Goal: Transaction & Acquisition: Purchase product/service

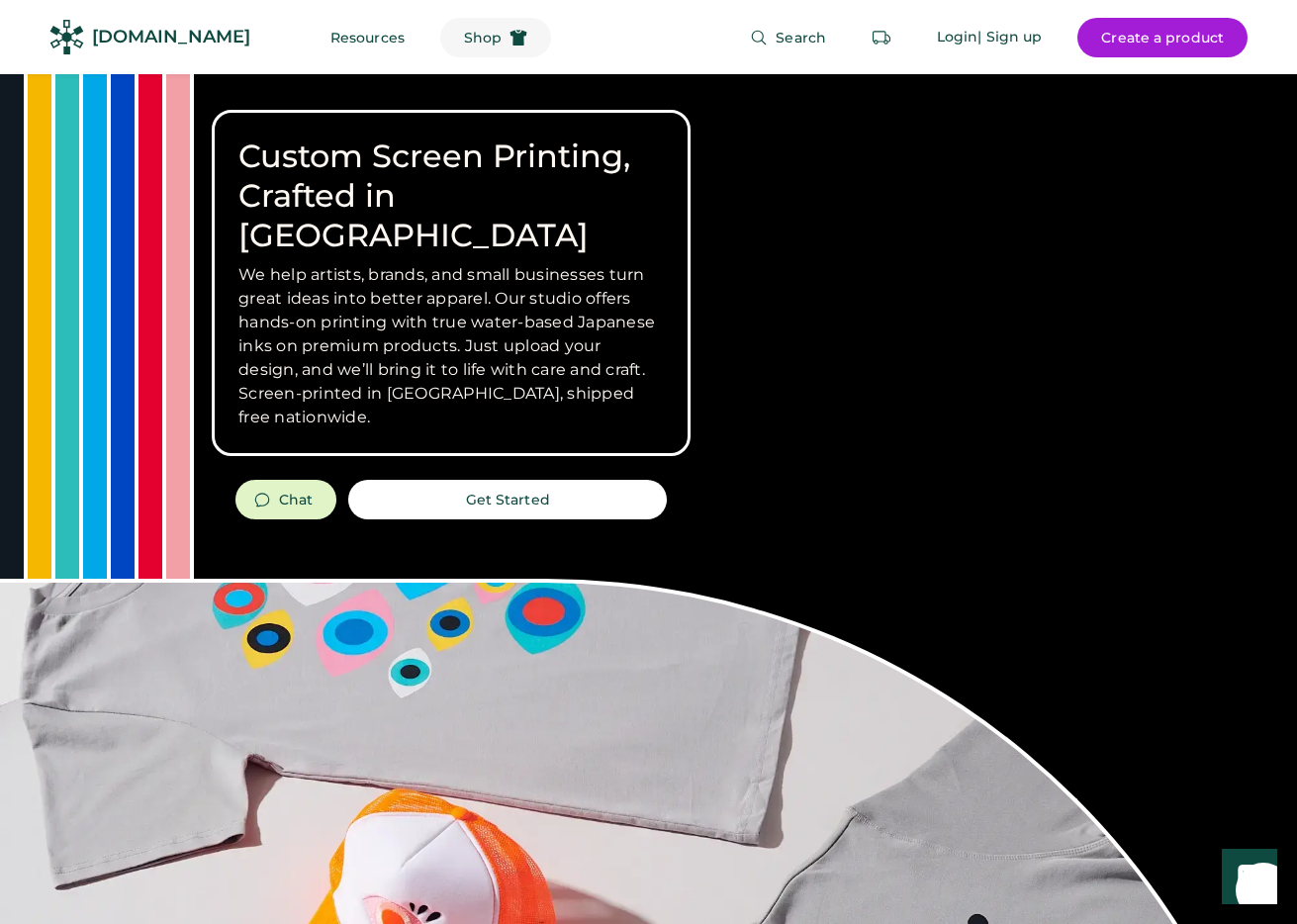
click at [511, 32] on use at bounding box center [519, 38] width 17 height 16
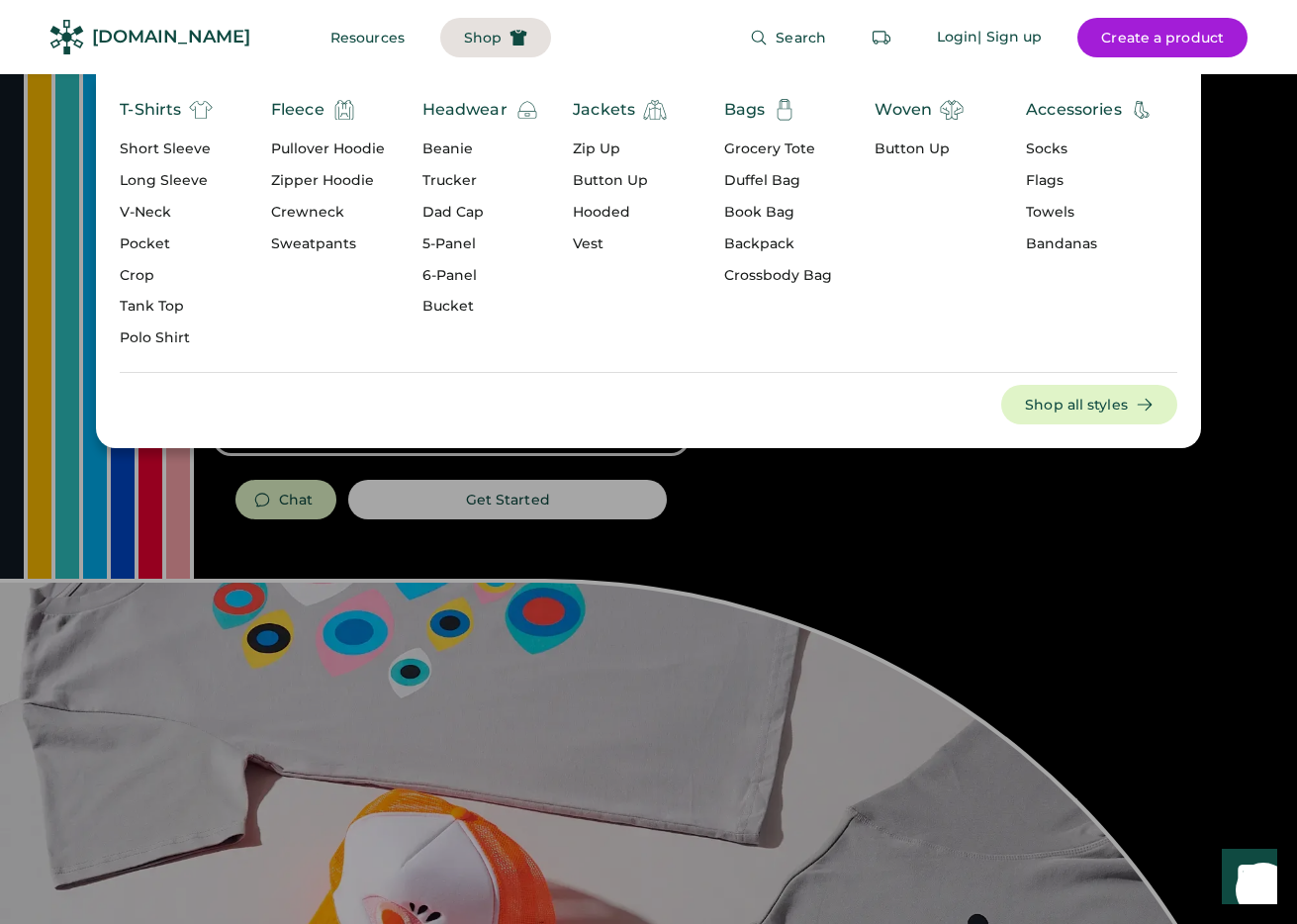
click at [149, 277] on div "Crop" at bounding box center [165, 276] width 93 height 20
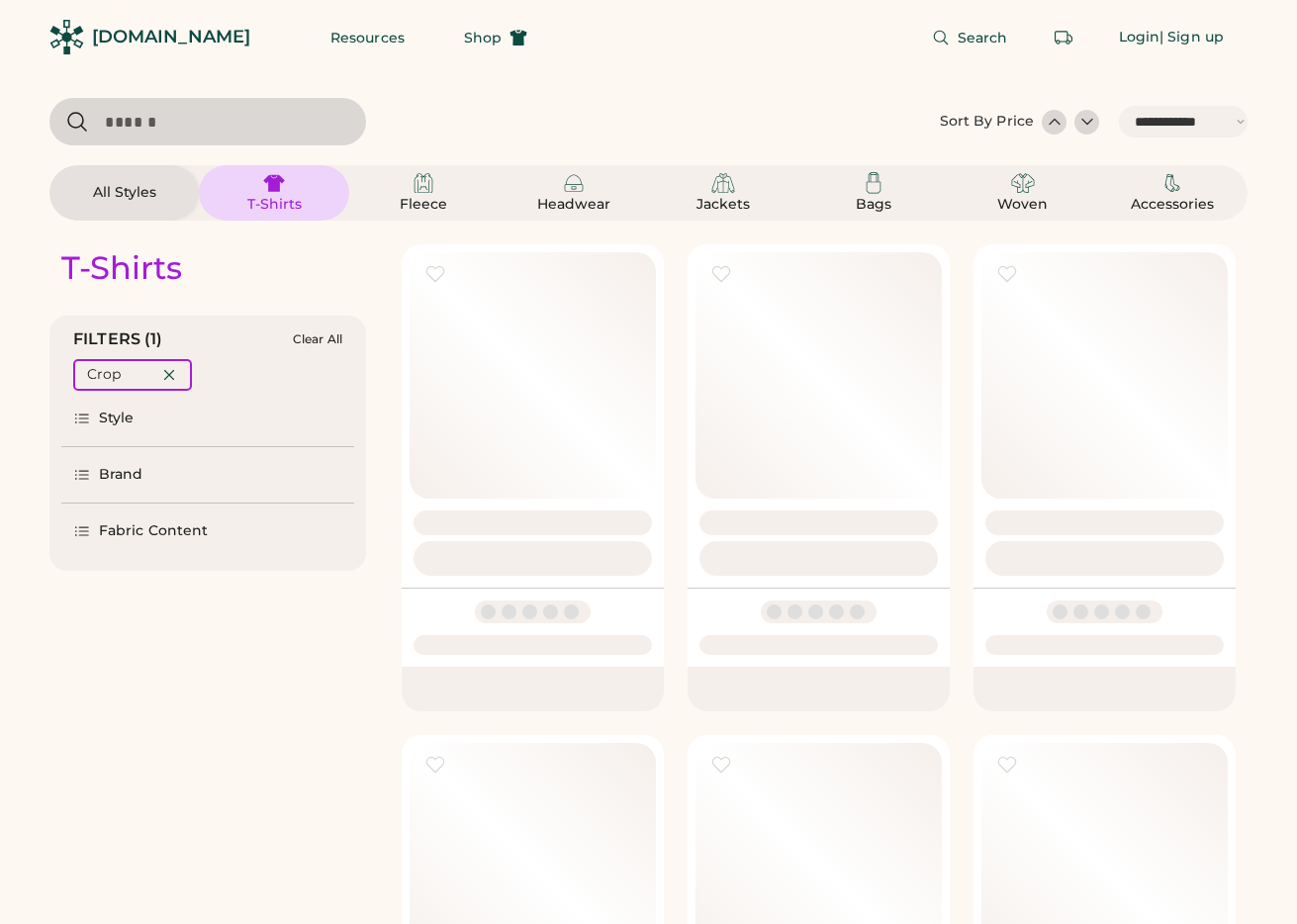
select select "*****"
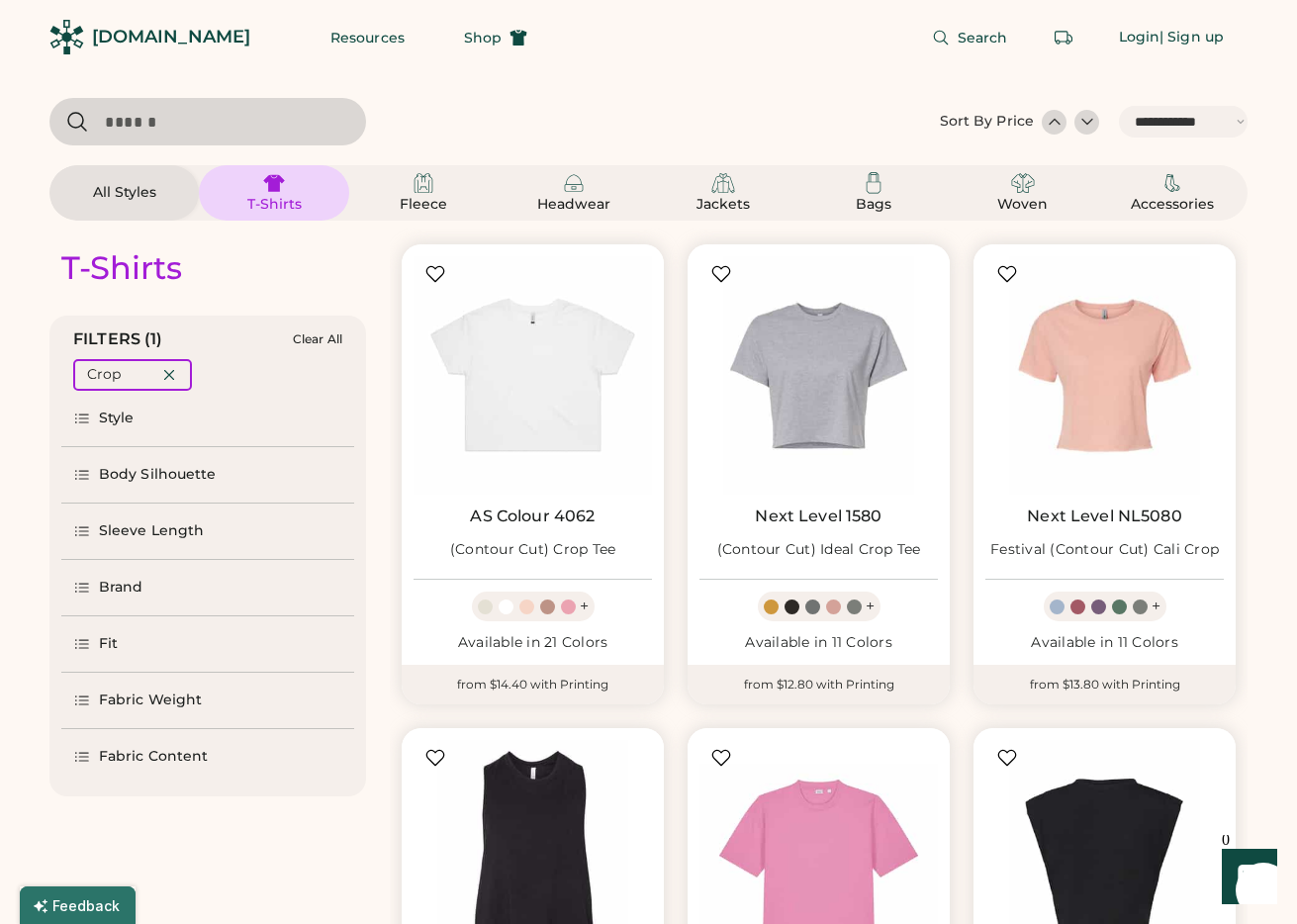
scroll to position [351, 0]
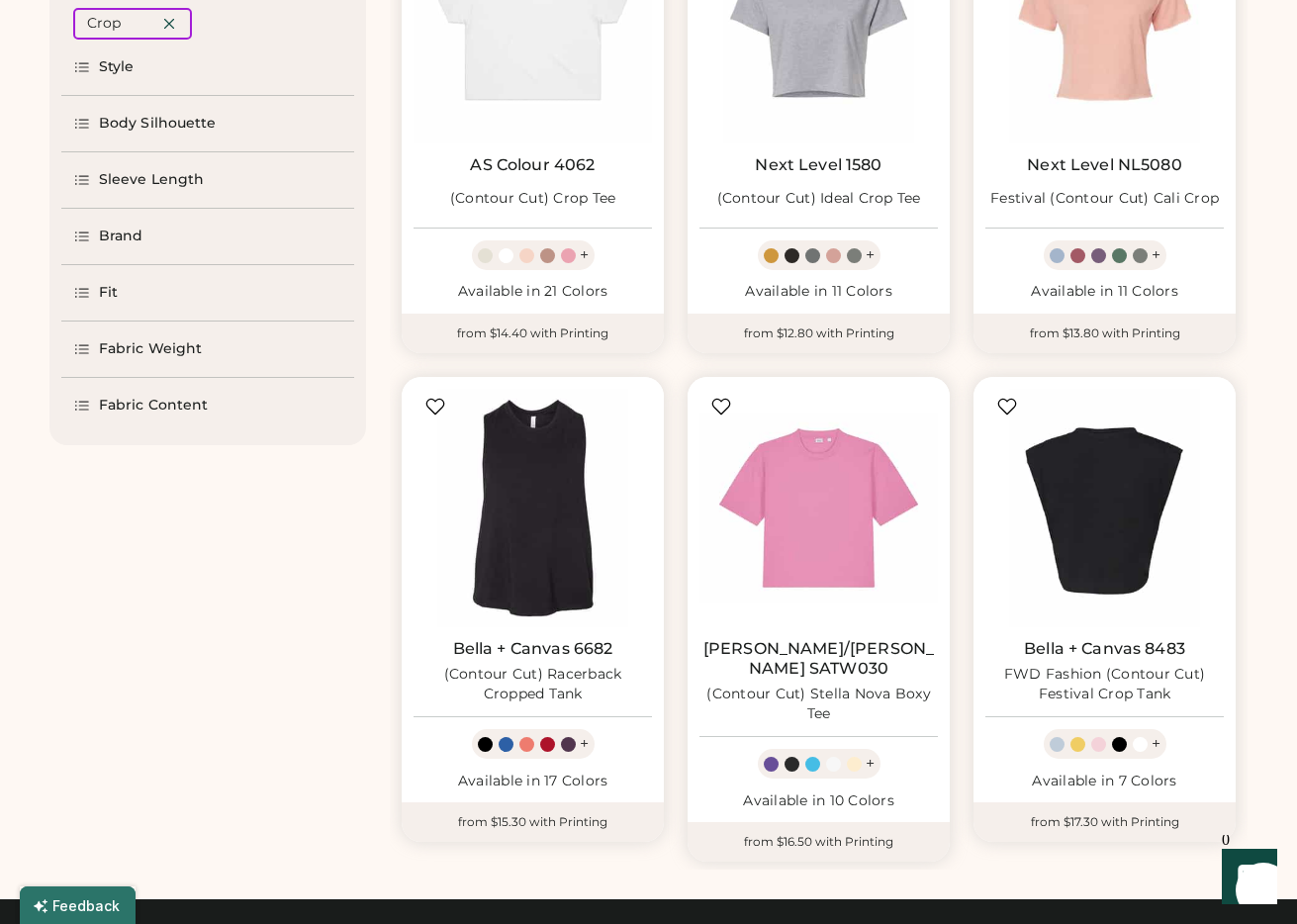
select select "*****"
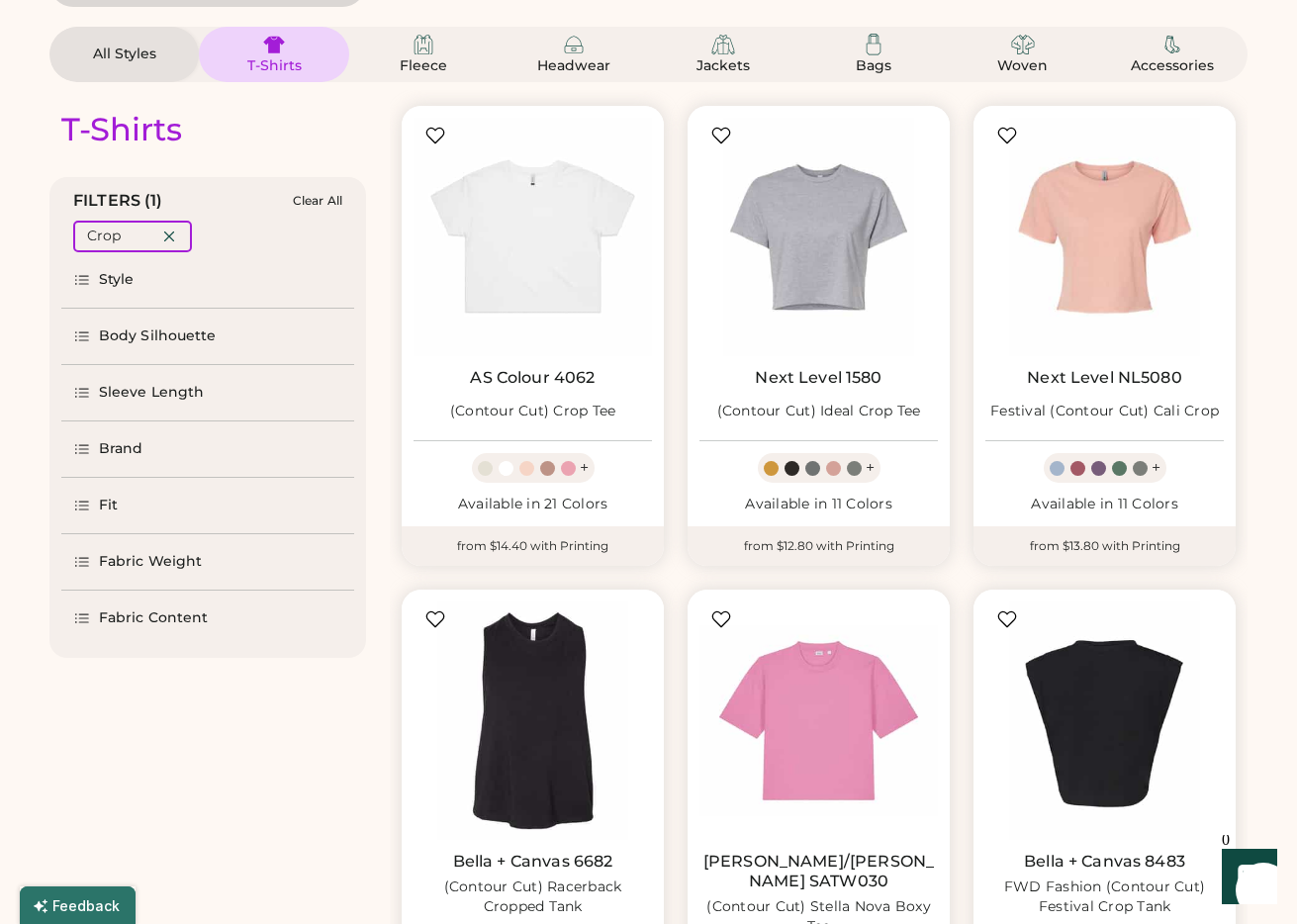
scroll to position [0, 0]
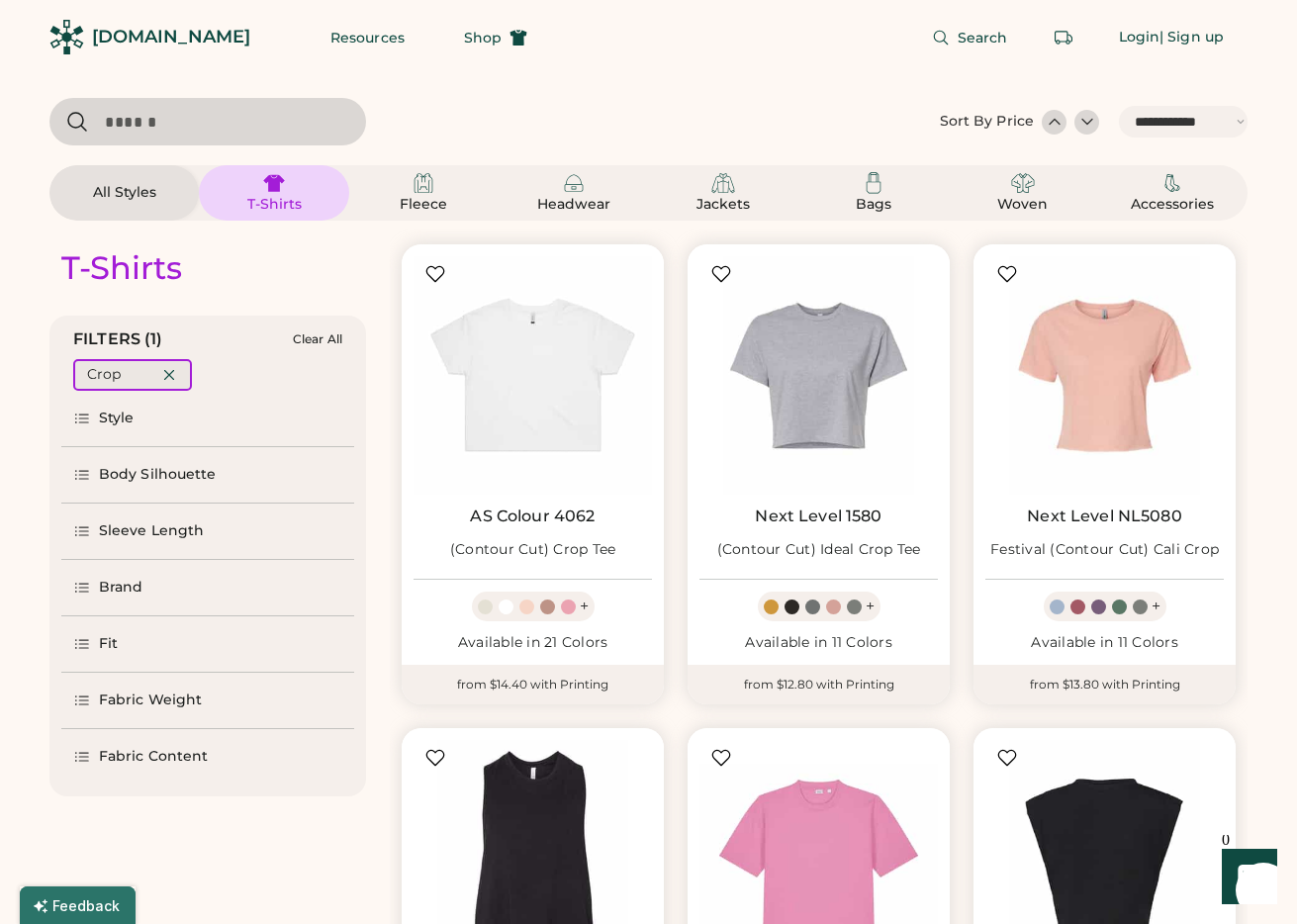
click at [173, 375] on icon at bounding box center [169, 375] width 18 height 18
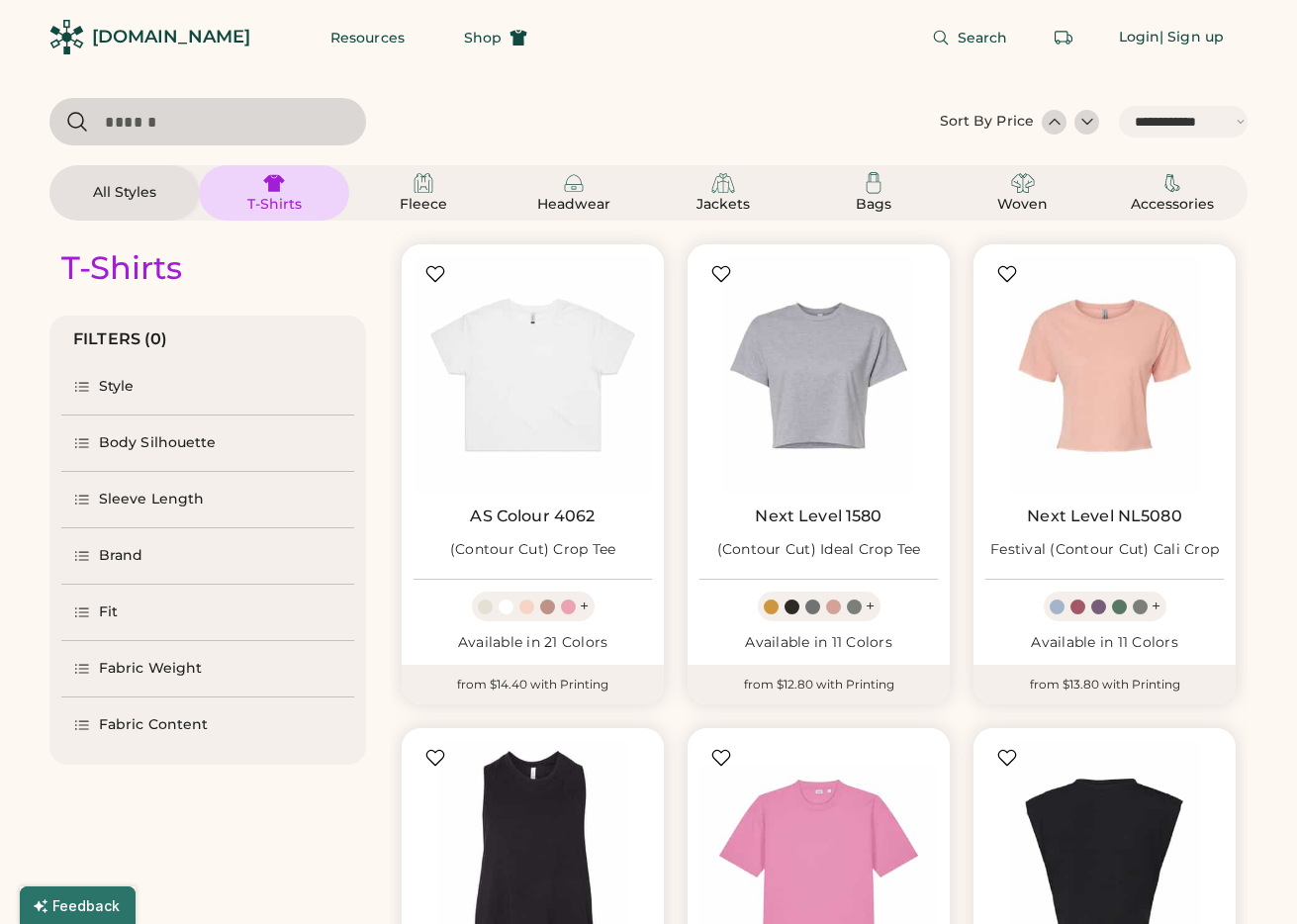
select select "*"
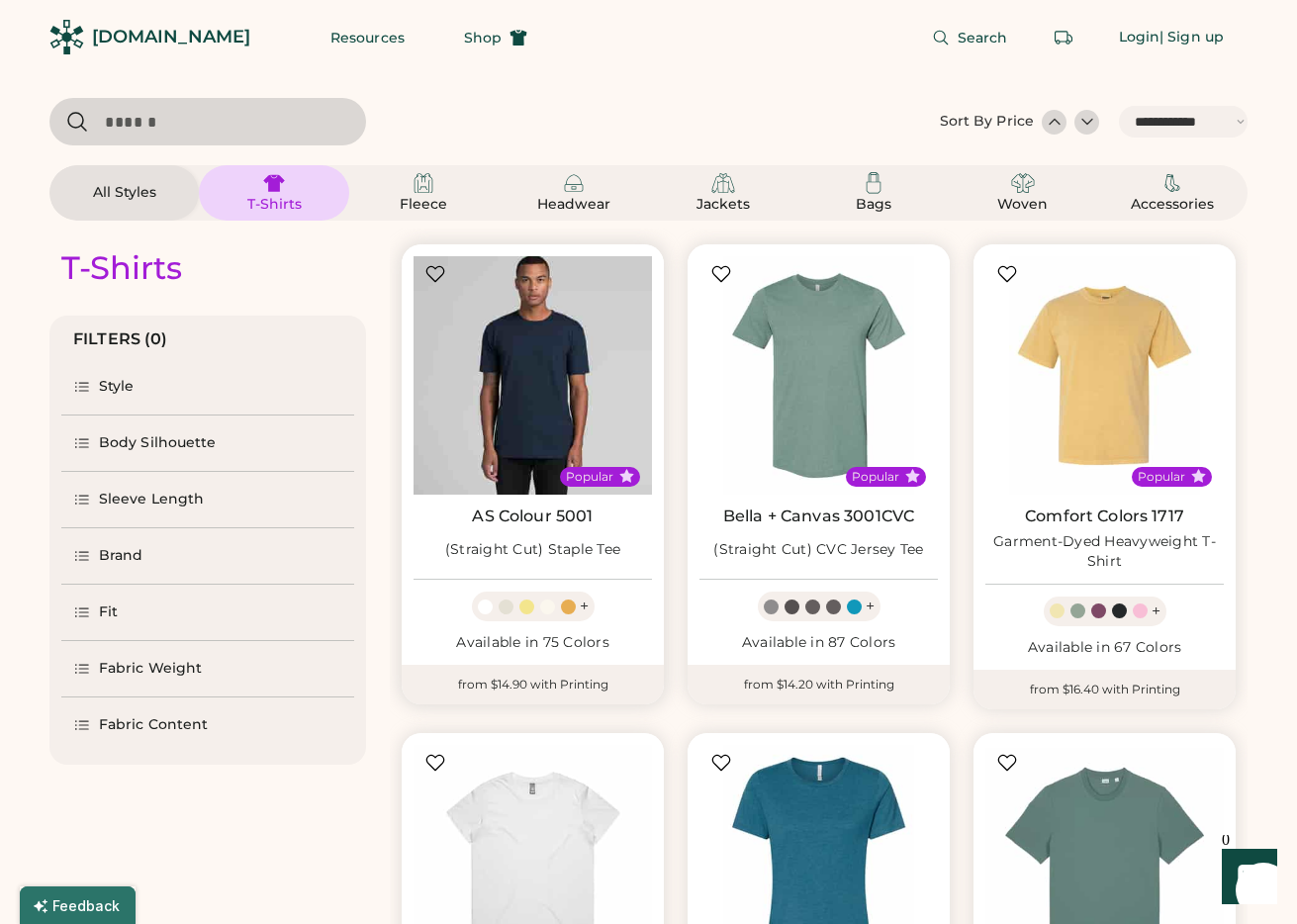
click at [567, 383] on img at bounding box center [532, 374] width 238 height 238
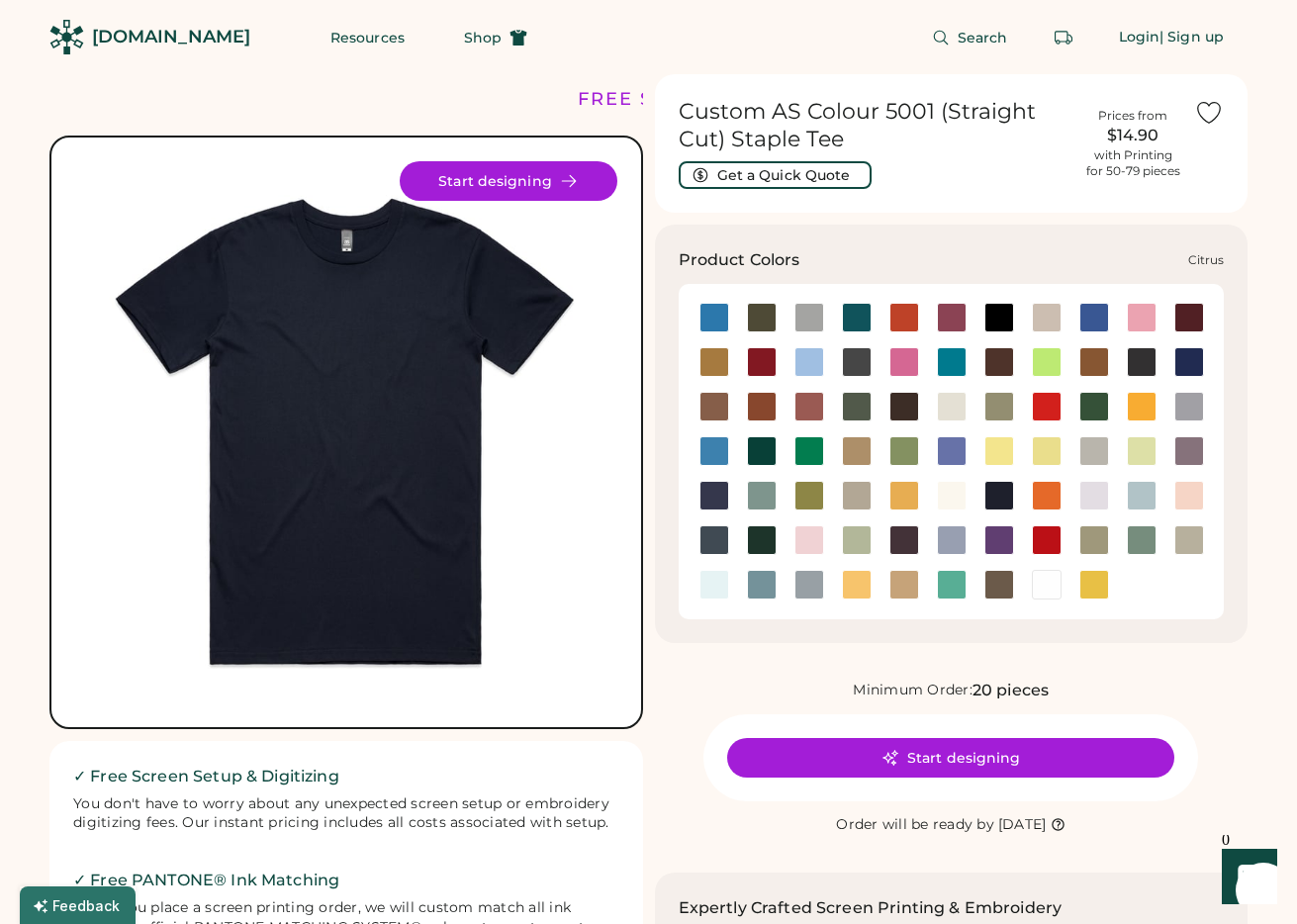
click at [1052, 361] on div at bounding box center [1047, 362] width 30 height 30
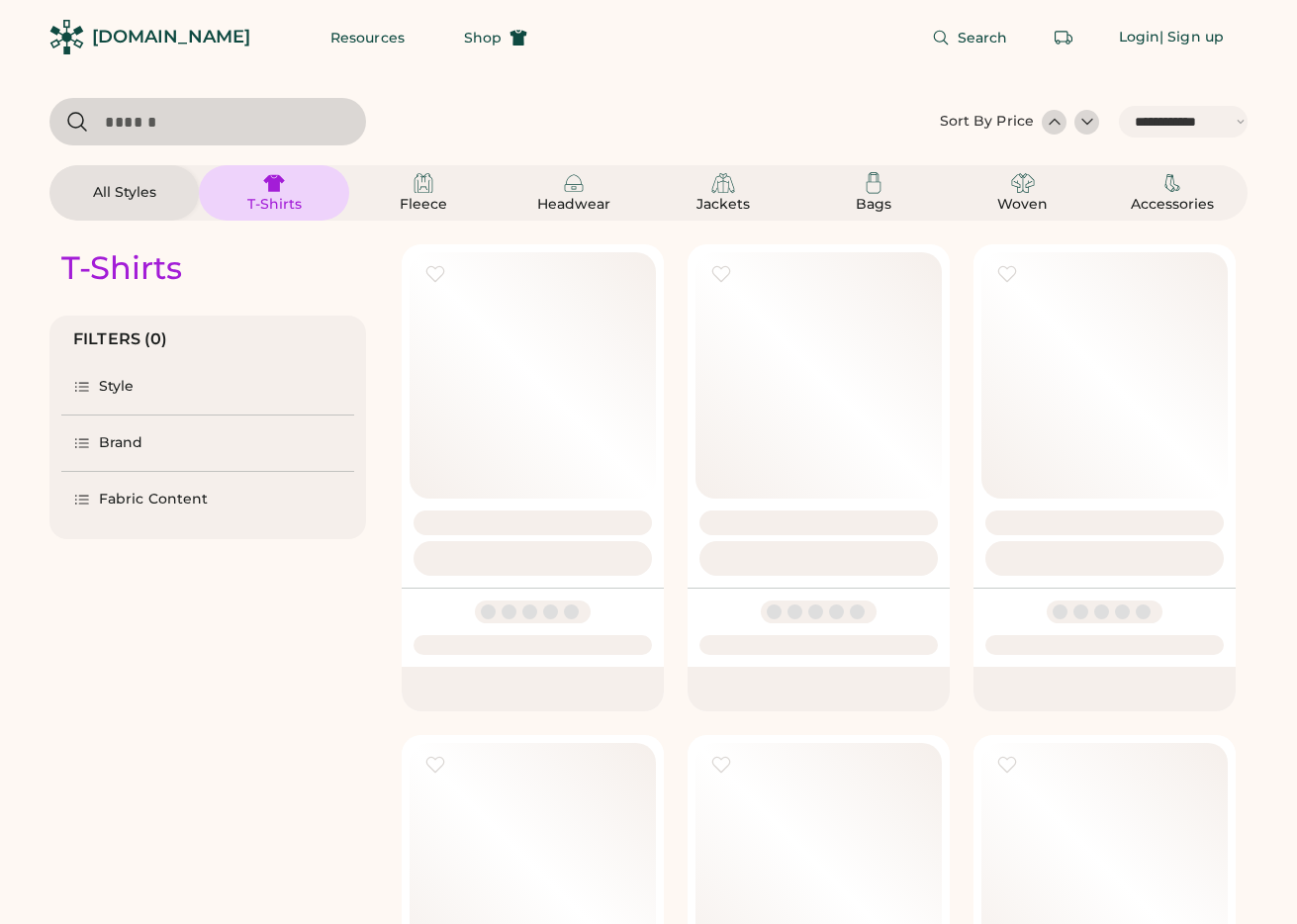
select select "*****"
select select "*"
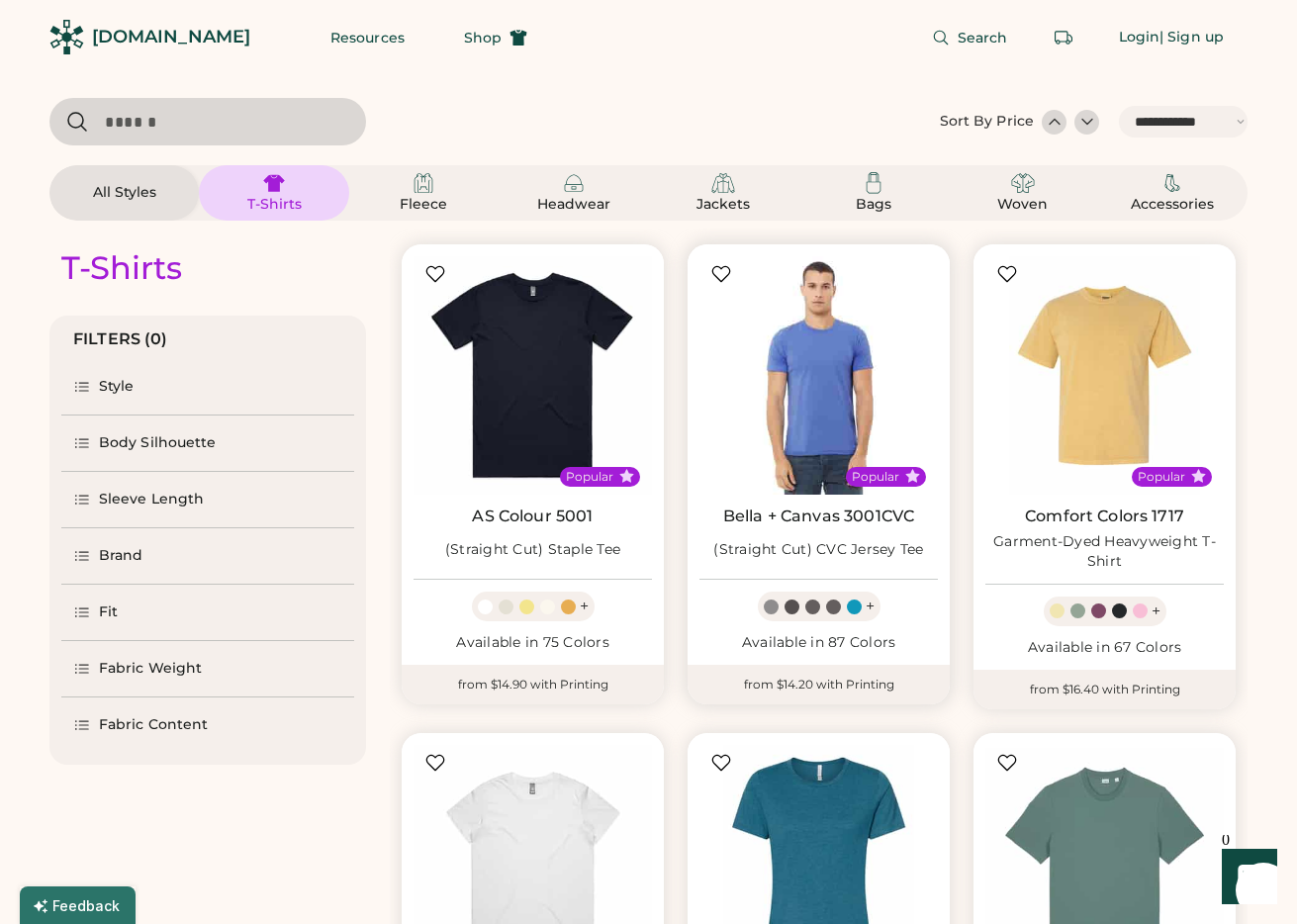
click at [819, 400] on img at bounding box center [818, 374] width 238 height 238
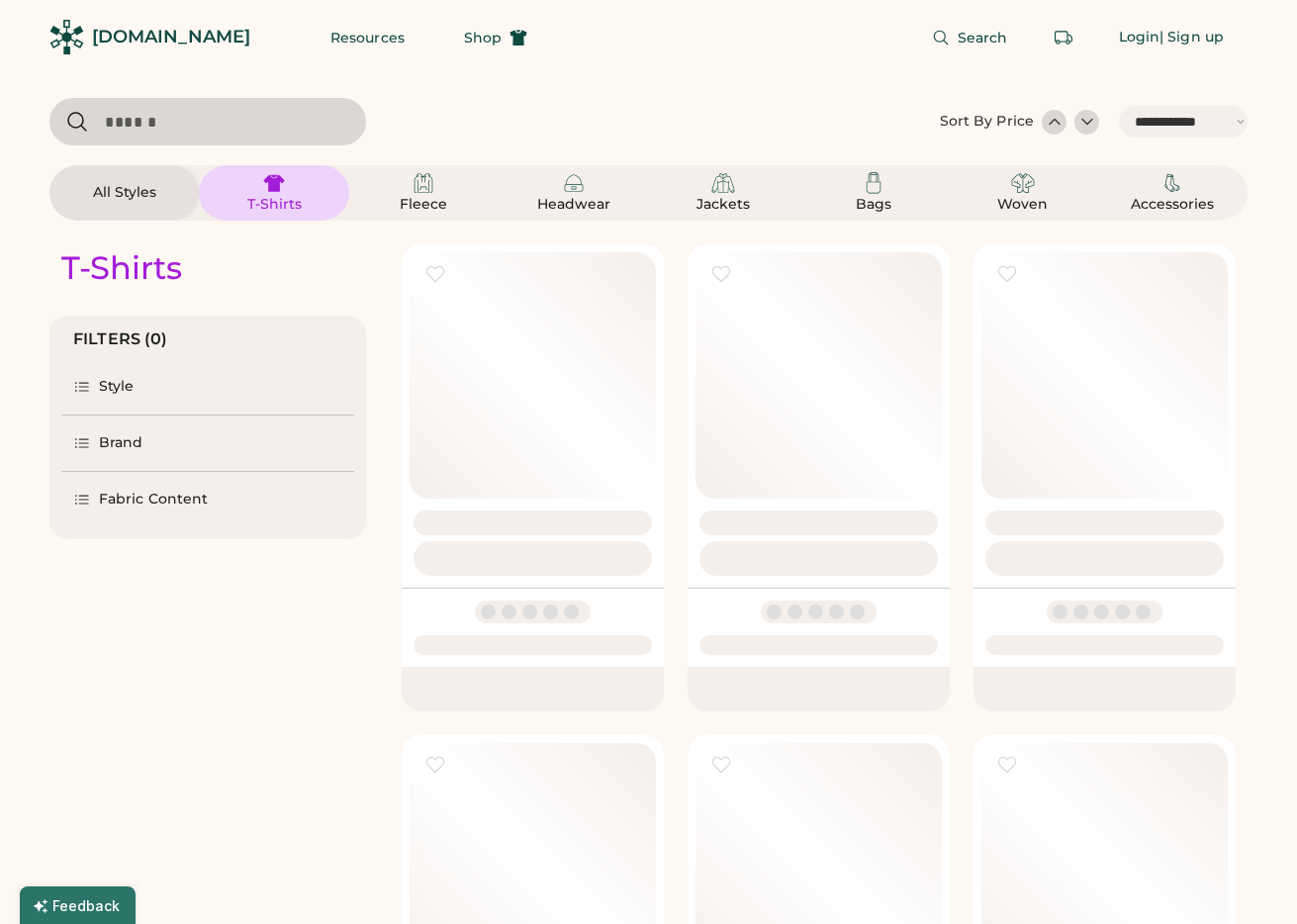
select select "*****"
select select "*"
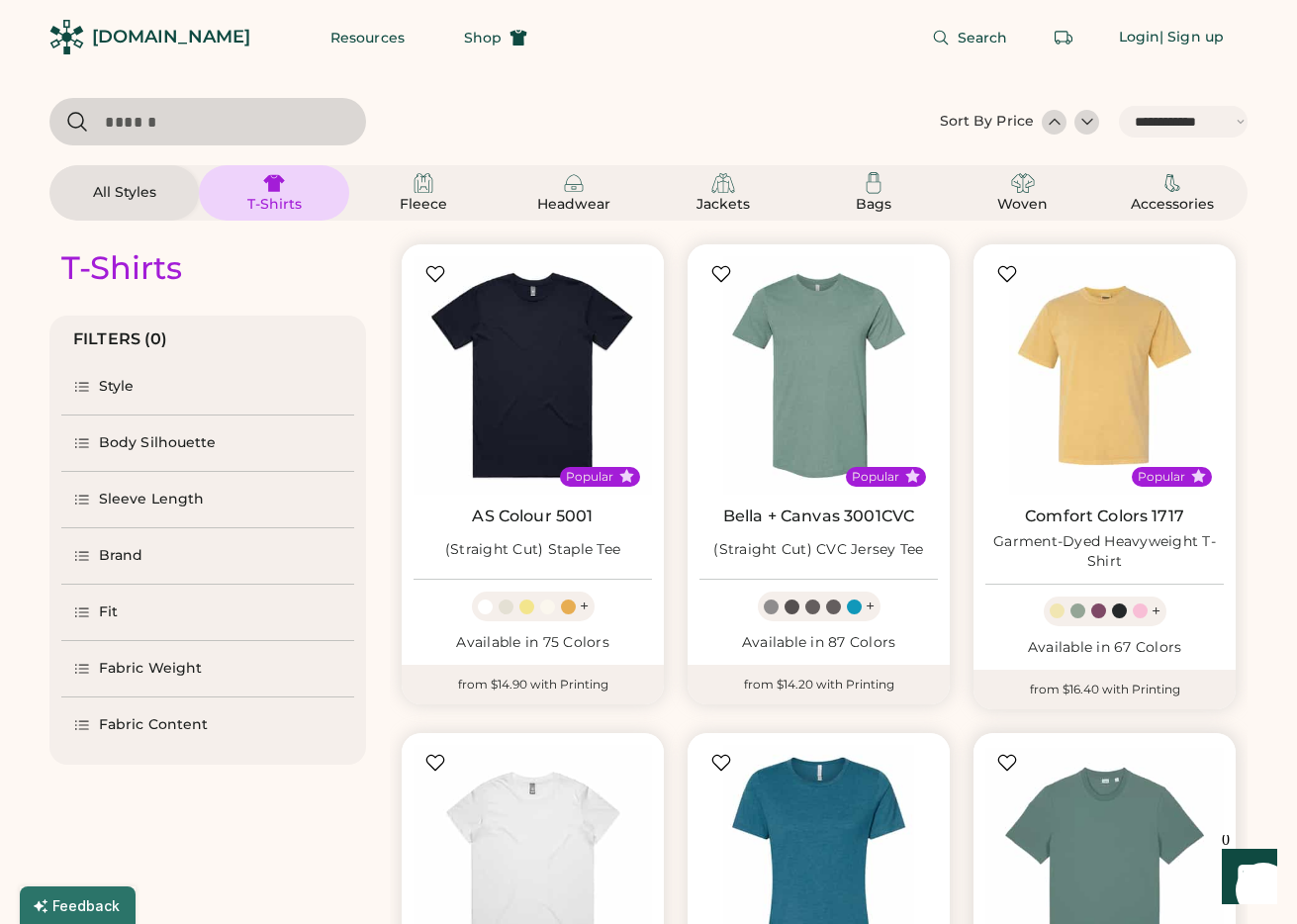
scroll to position [376, 0]
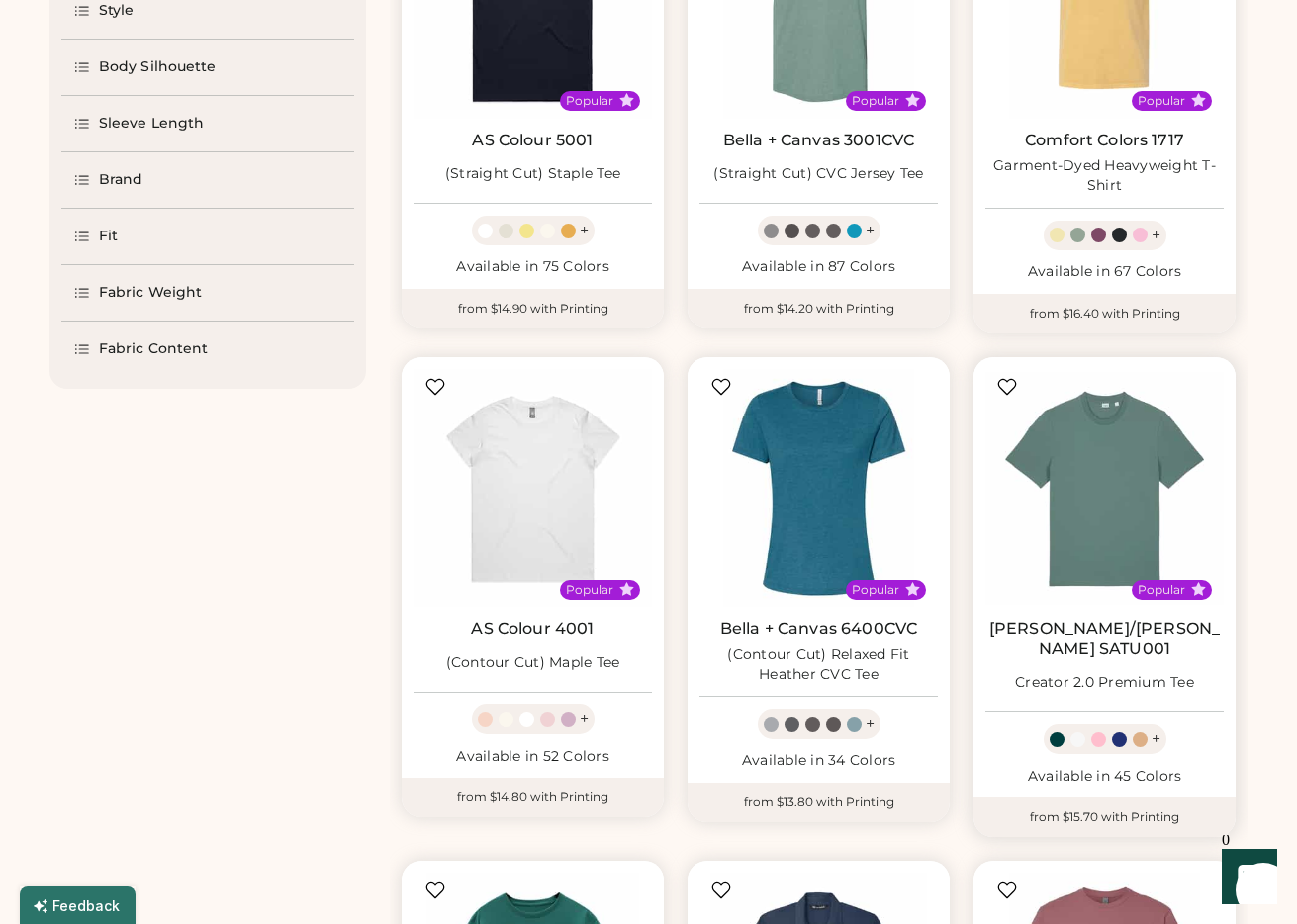
select select "*****"
select select "*"
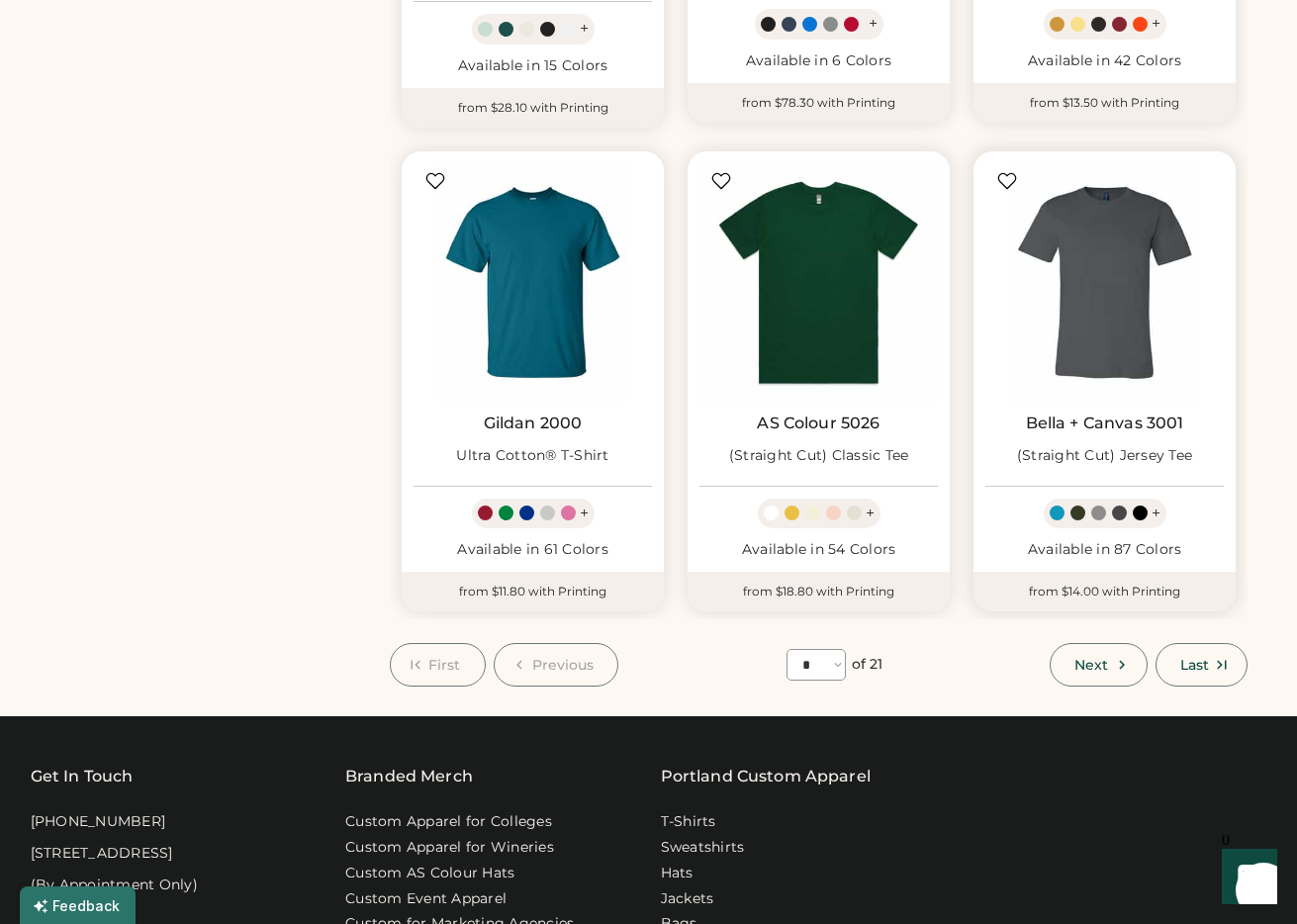
scroll to position [1760, 0]
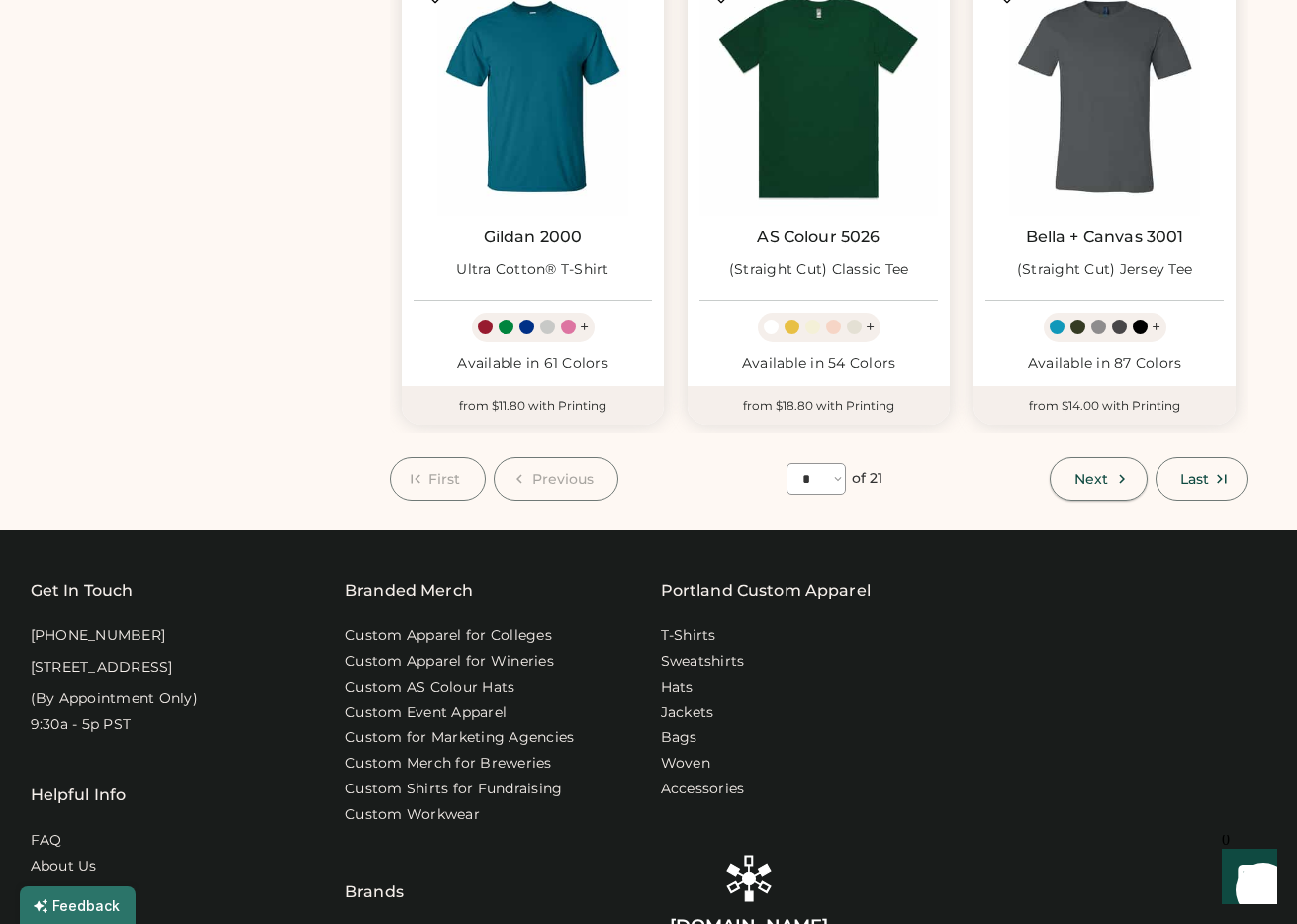
click at [1104, 457] on button "Next" at bounding box center [1098, 479] width 97 height 44
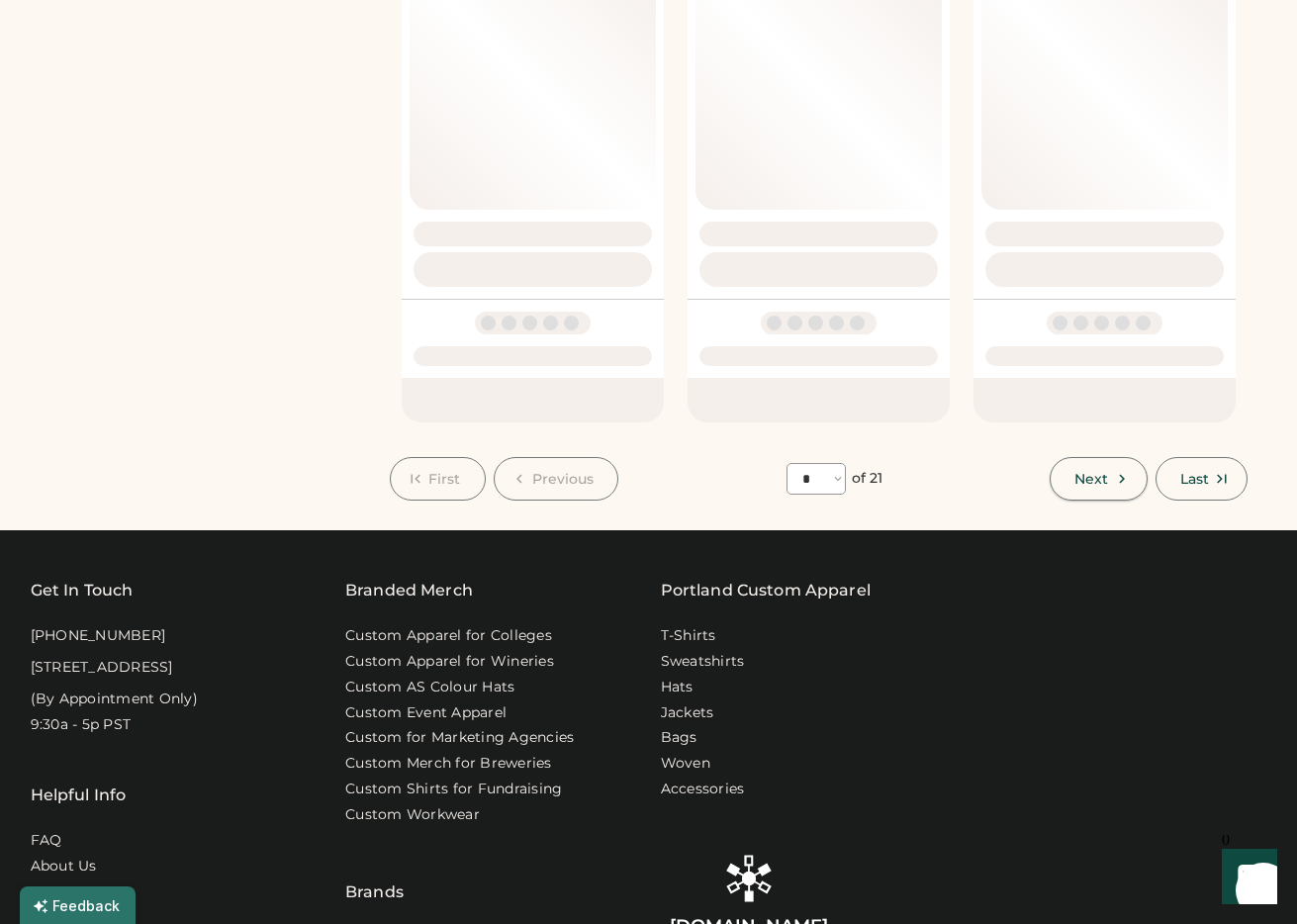
select select "*"
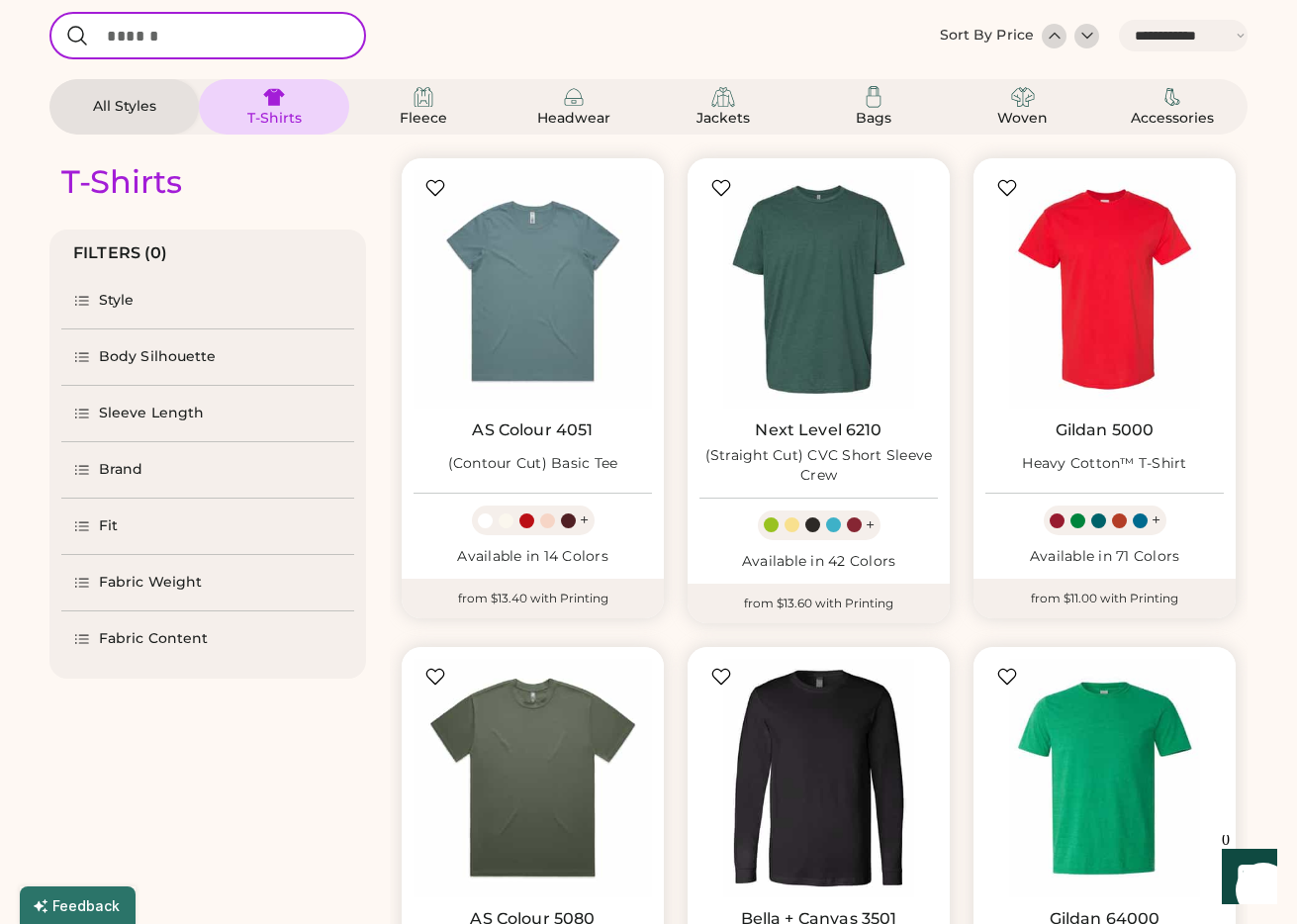
click at [149, 39] on input "input" at bounding box center [208, 36] width 317 height 48
type input "****"
select select "*"
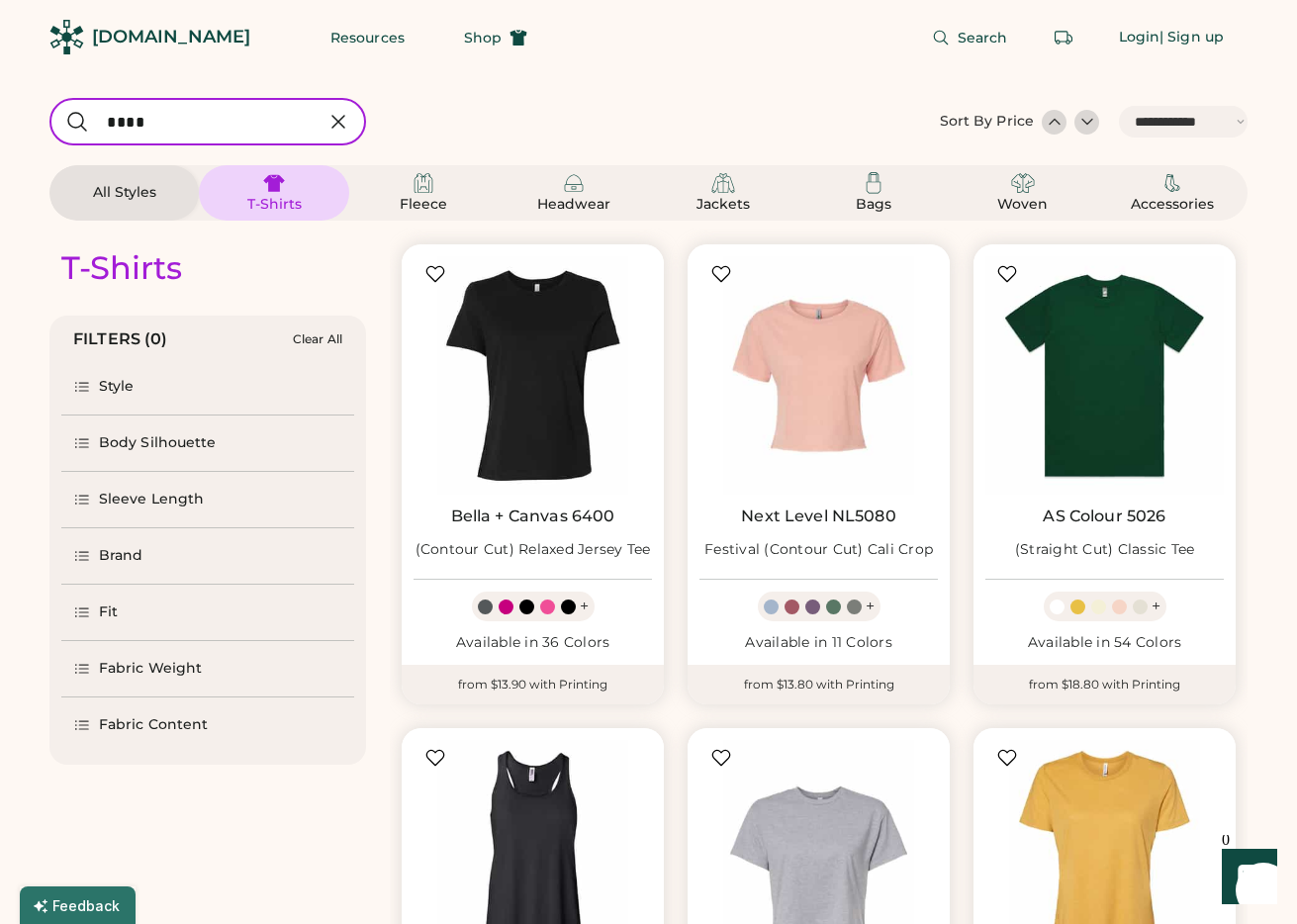
click at [176, 115] on input "input" at bounding box center [208, 121] width 317 height 48
type input "***"
select select "*"
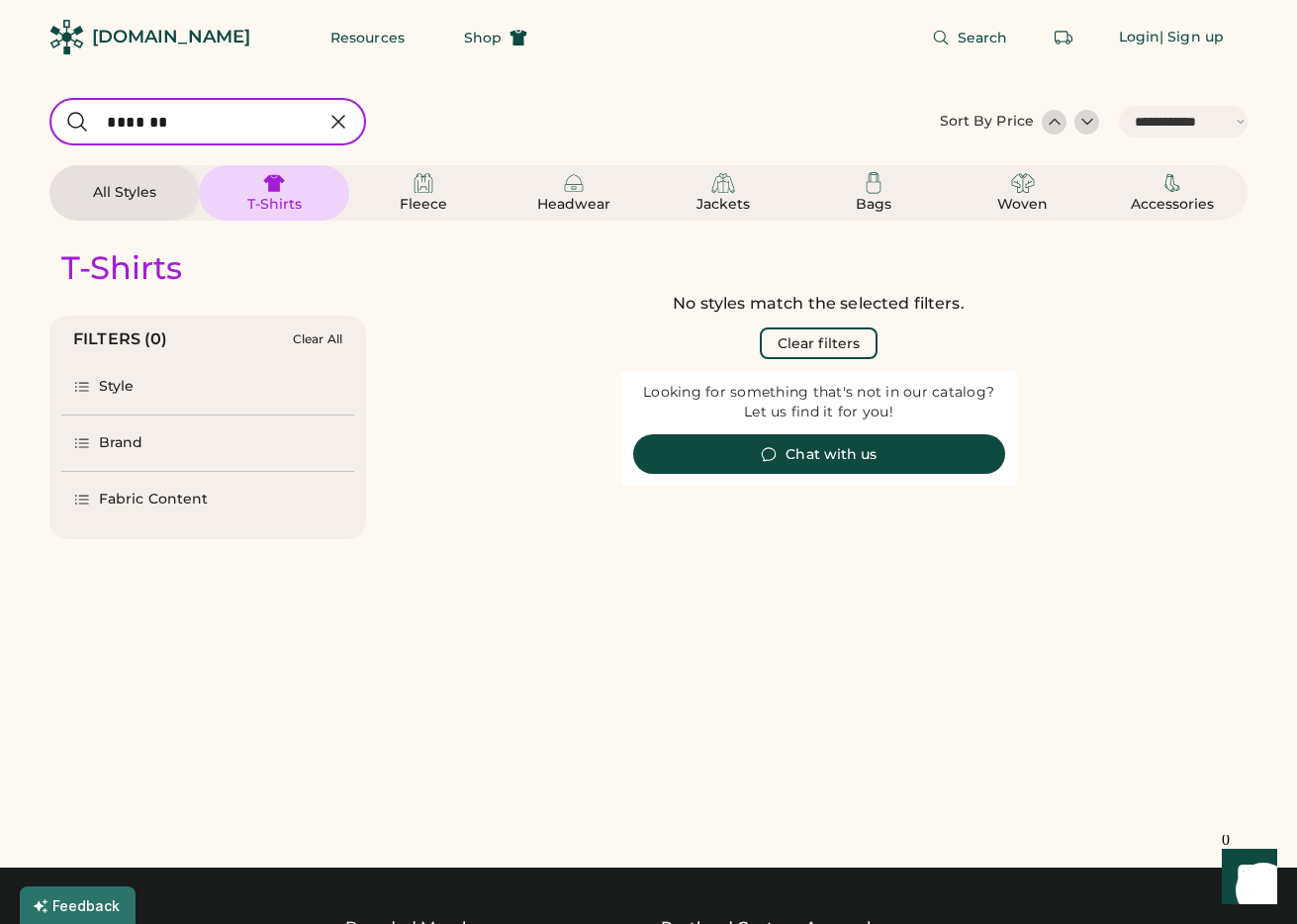
click at [178, 114] on input "input" at bounding box center [208, 121] width 317 height 48
type input "*******"
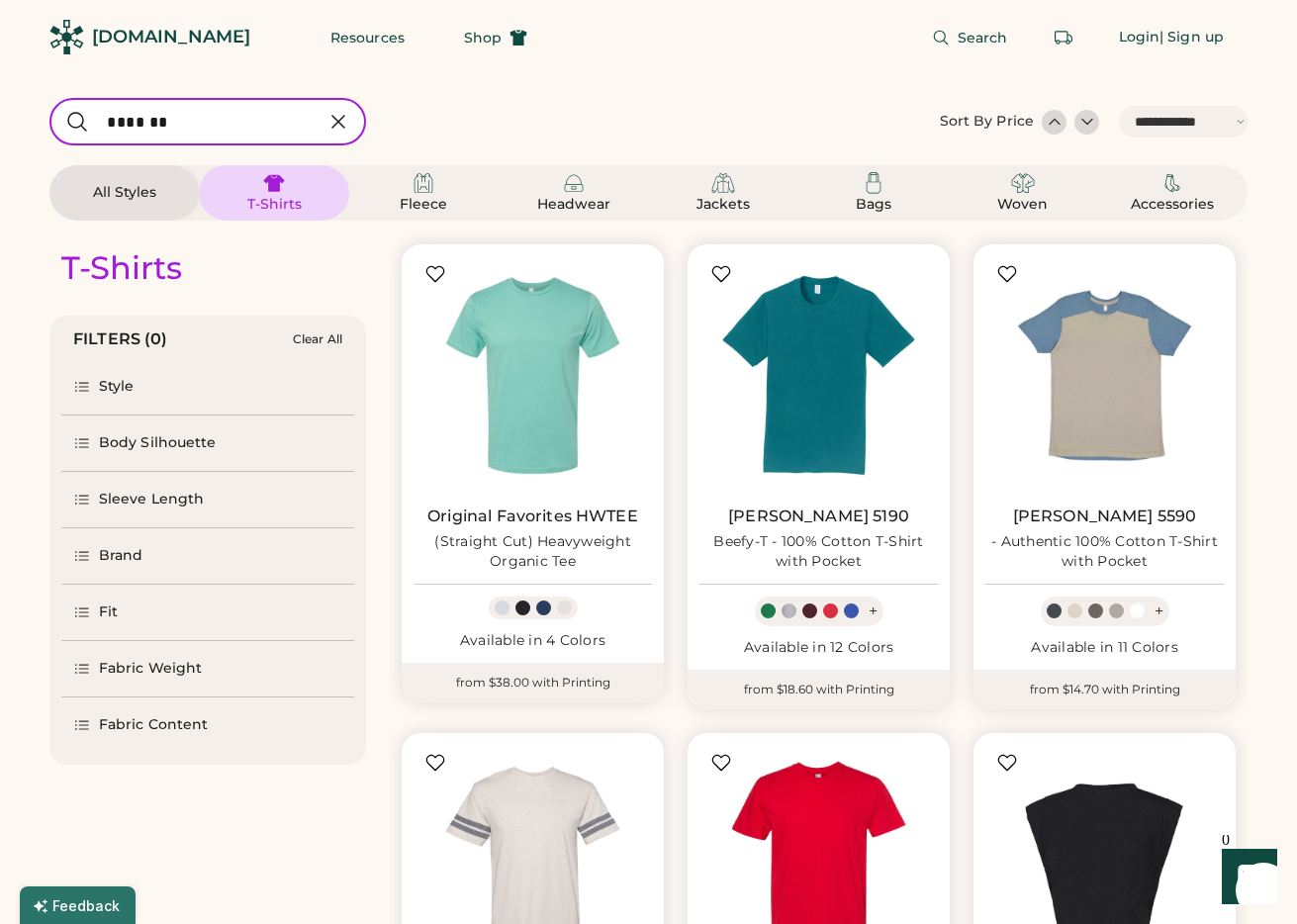
select select "*"
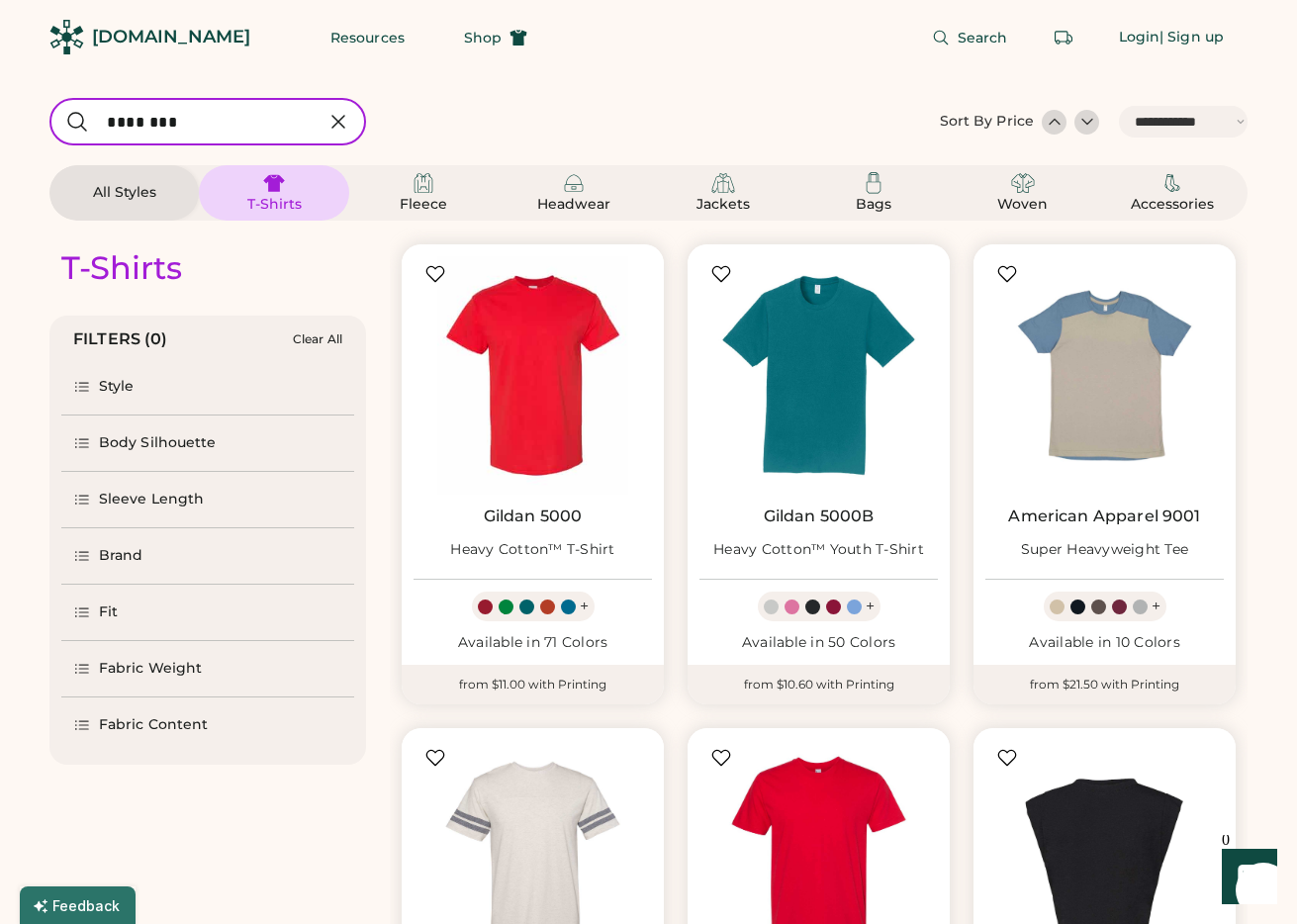
type input "********"
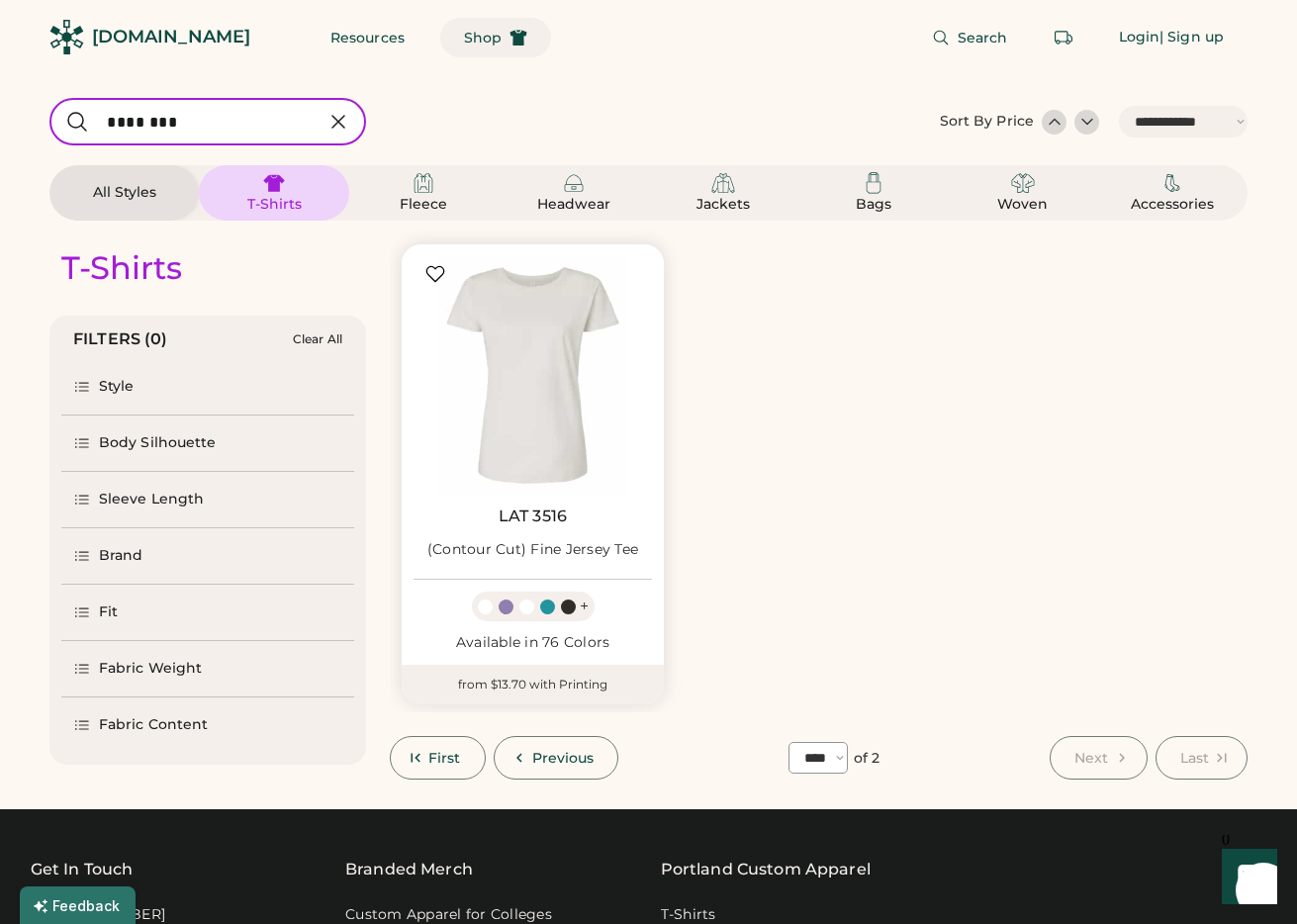
click at [451, 53] on button "Shop" at bounding box center [495, 38] width 111 height 40
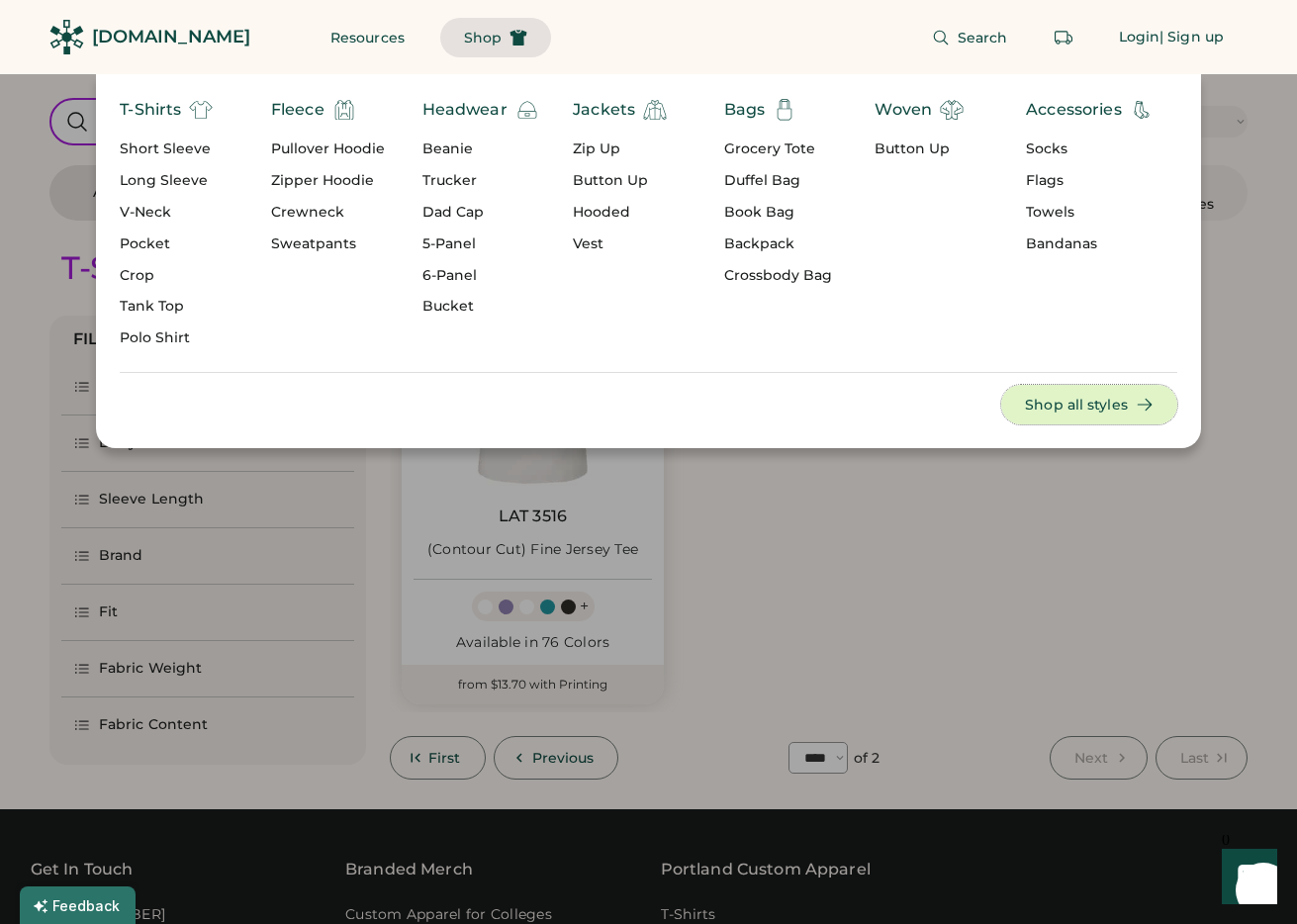
click at [1124, 408] on button "Shop all styles" at bounding box center [1089, 404] width 176 height 40
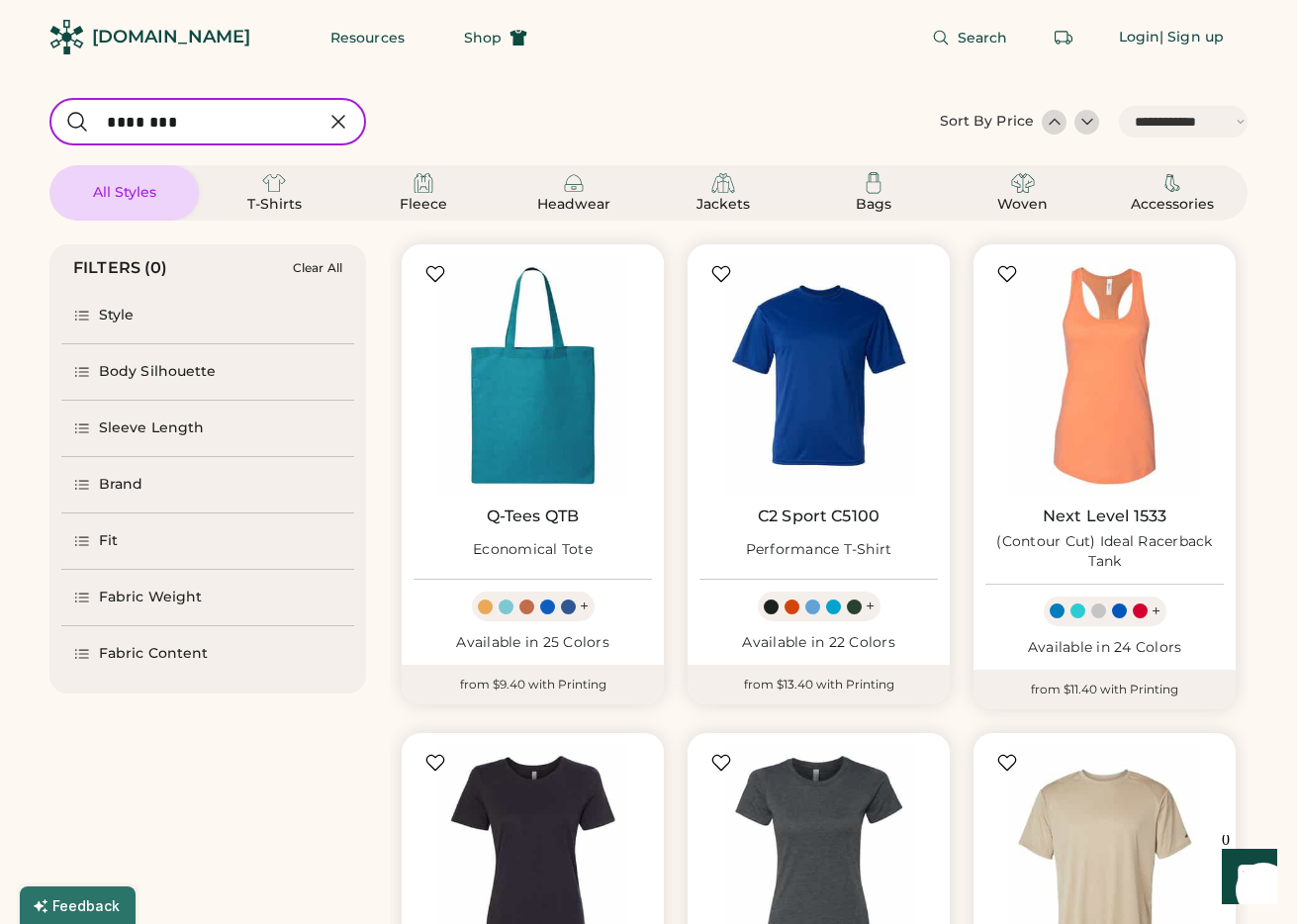
click at [123, 311] on div "Style" at bounding box center [117, 316] width 36 height 20
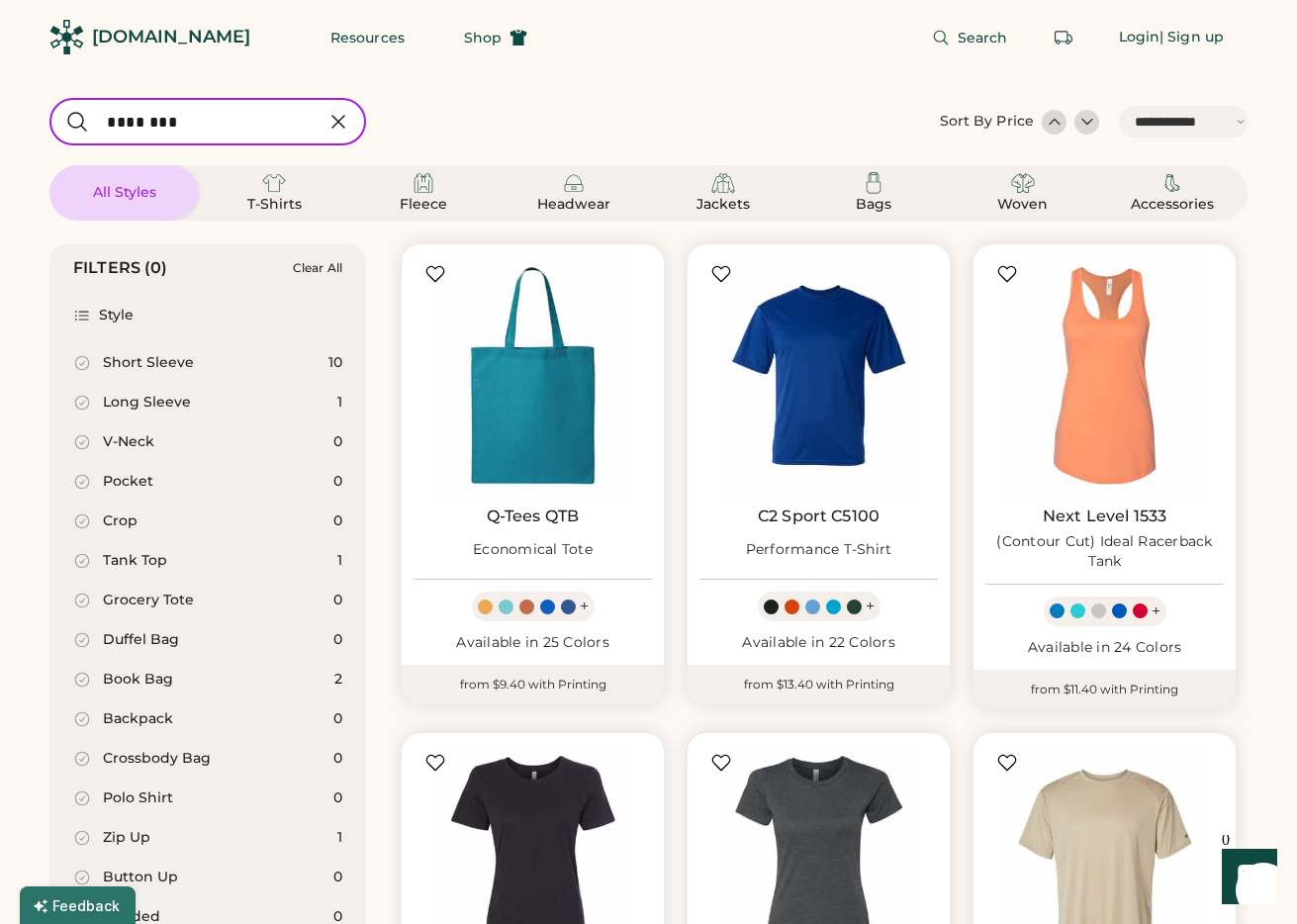
click at [115, 314] on div "Style" at bounding box center [117, 316] width 36 height 20
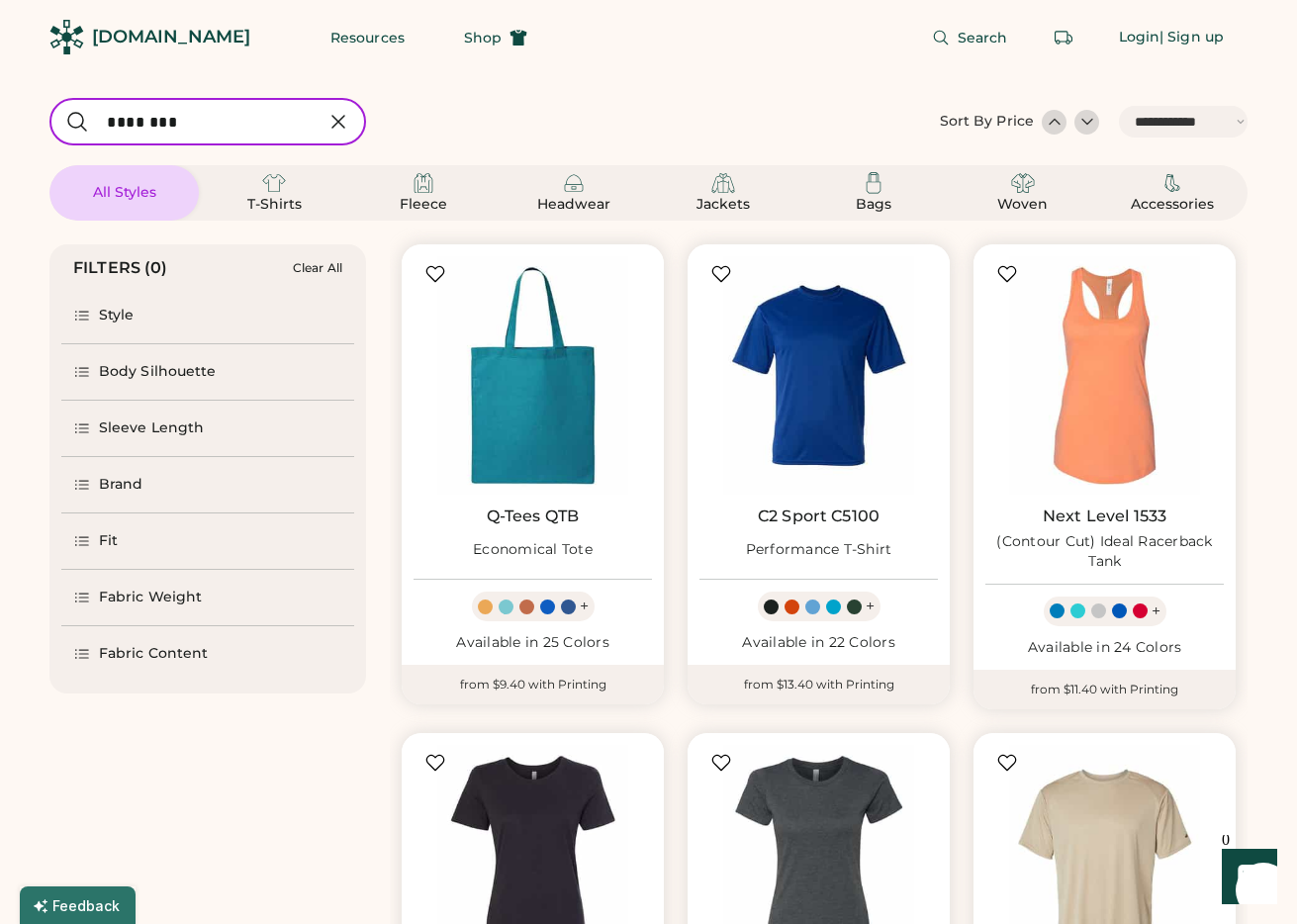
click at [264, 120] on input "input" at bounding box center [208, 121] width 317 height 48
click at [841, 514] on link "C2 Sport C5100" at bounding box center [819, 517] width 122 height 20
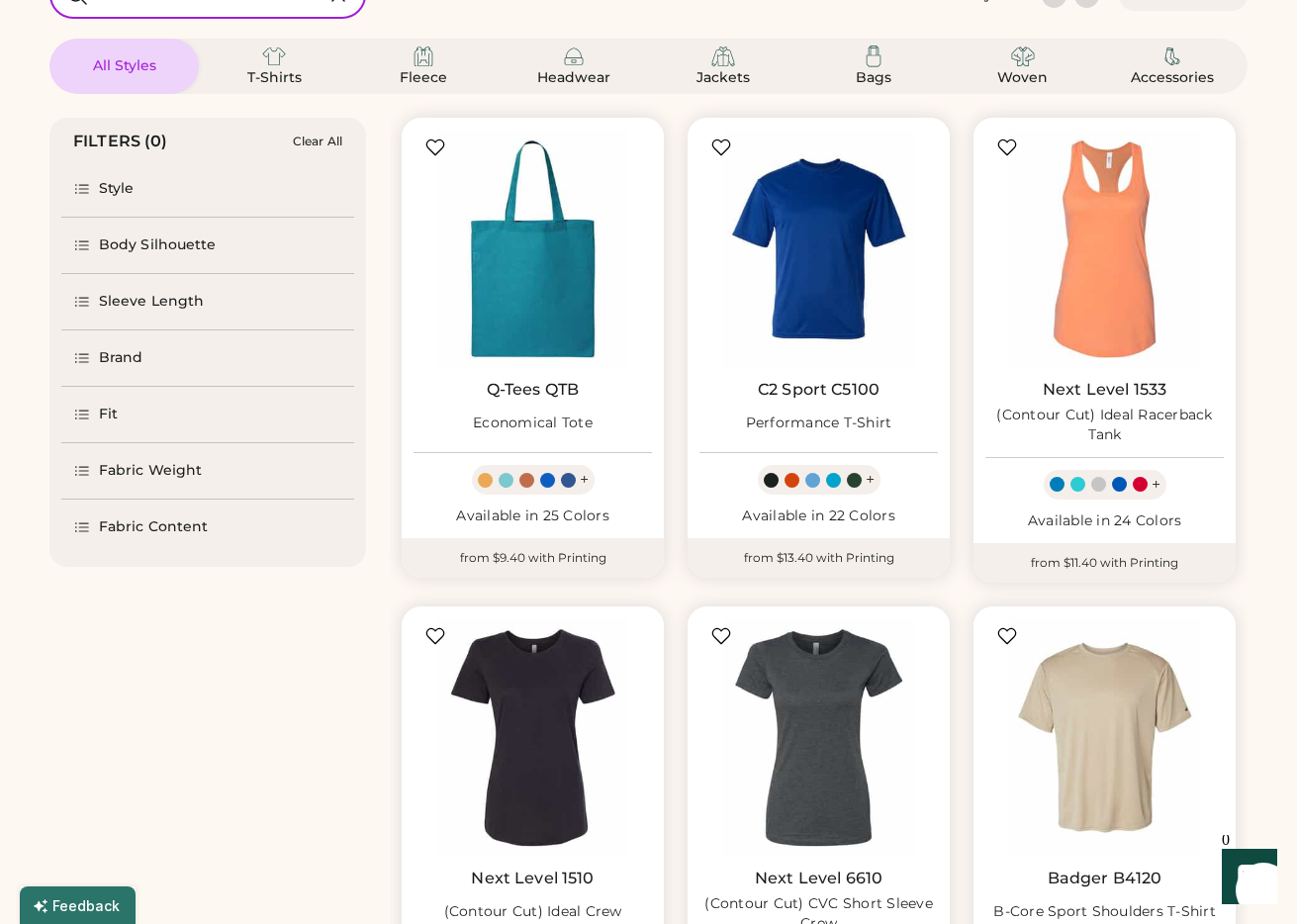
scroll to position [399, 0]
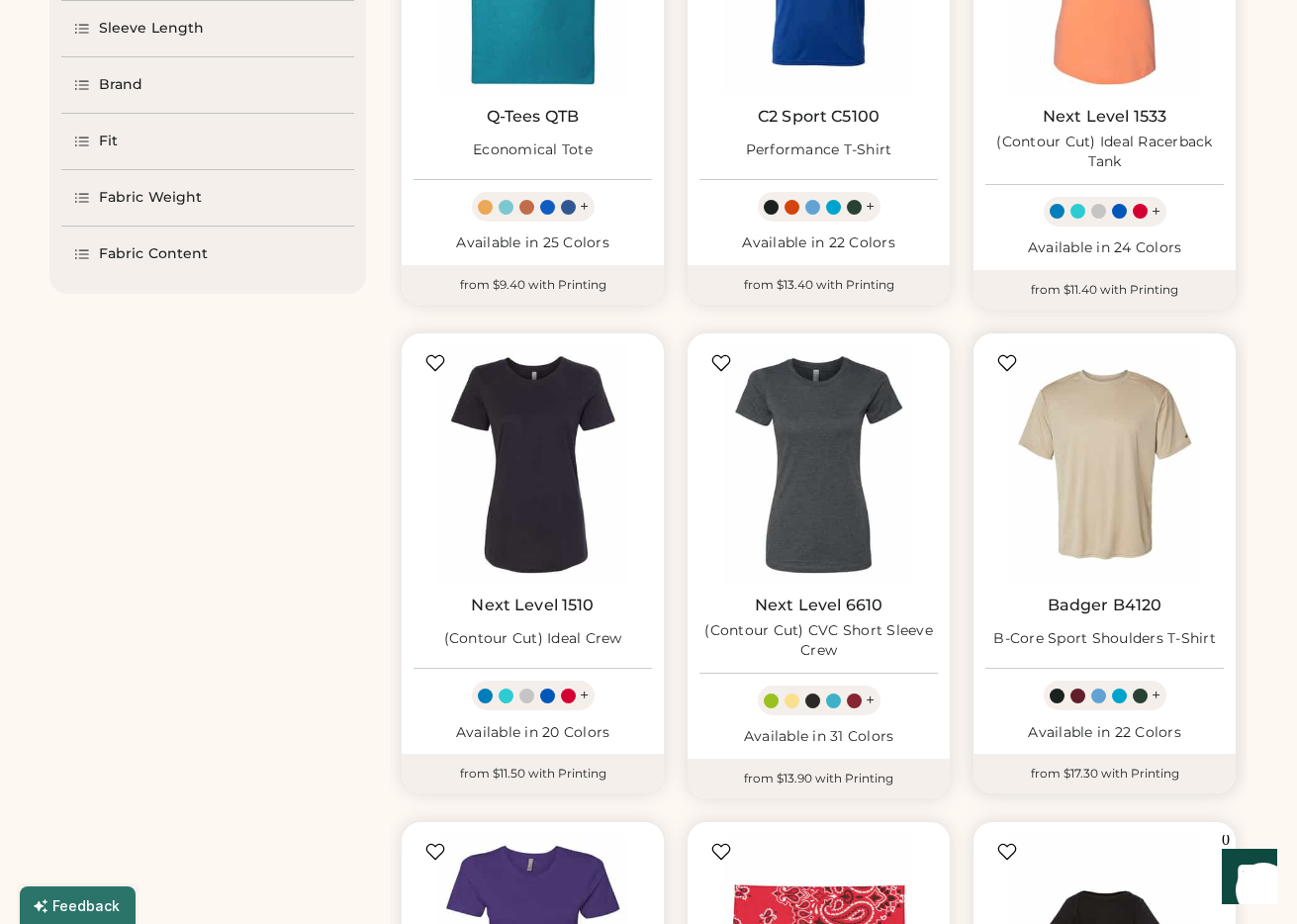
click at [1119, 602] on link "Badger B4120" at bounding box center [1105, 605] width 115 height 20
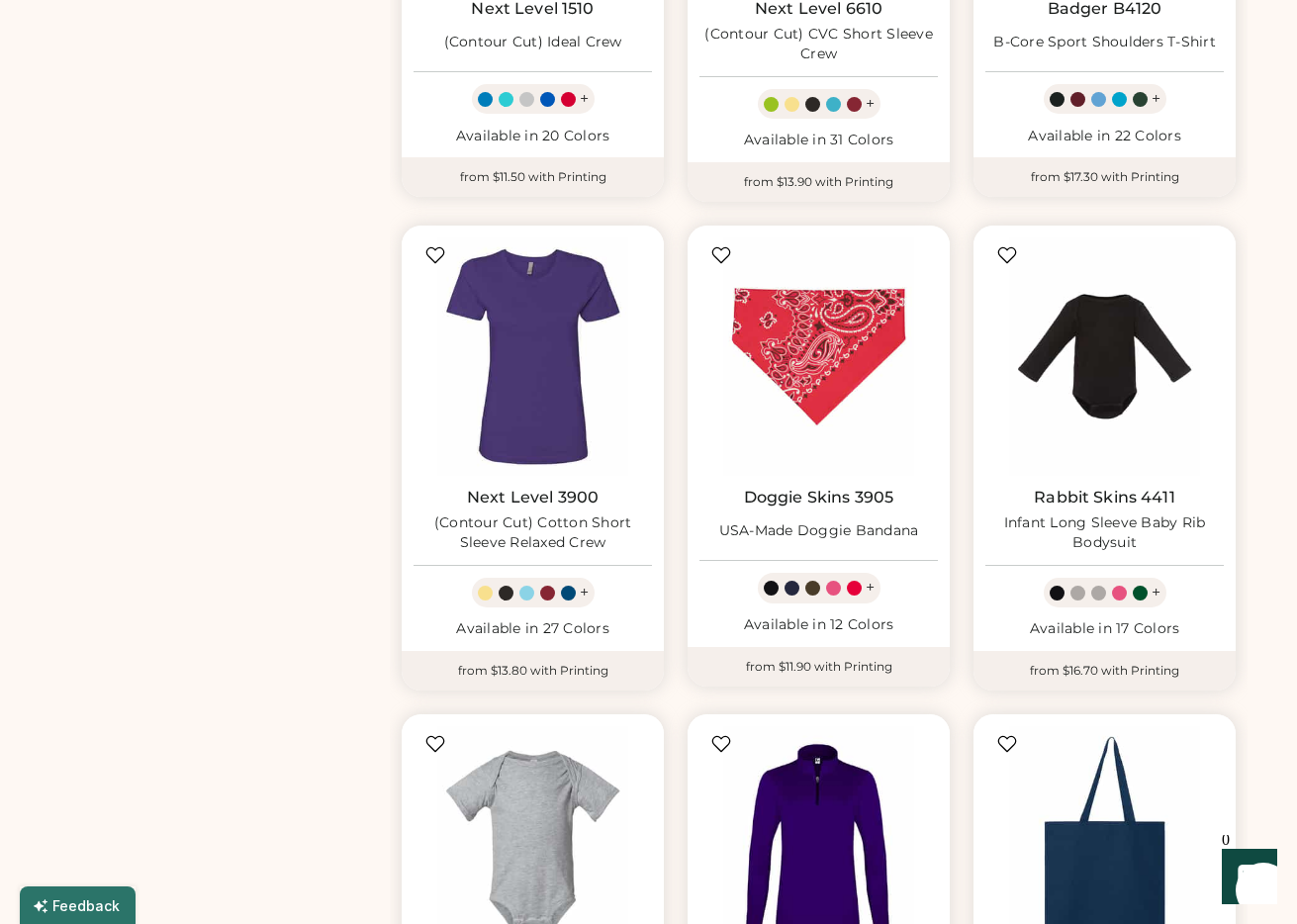
scroll to position [1071, 0]
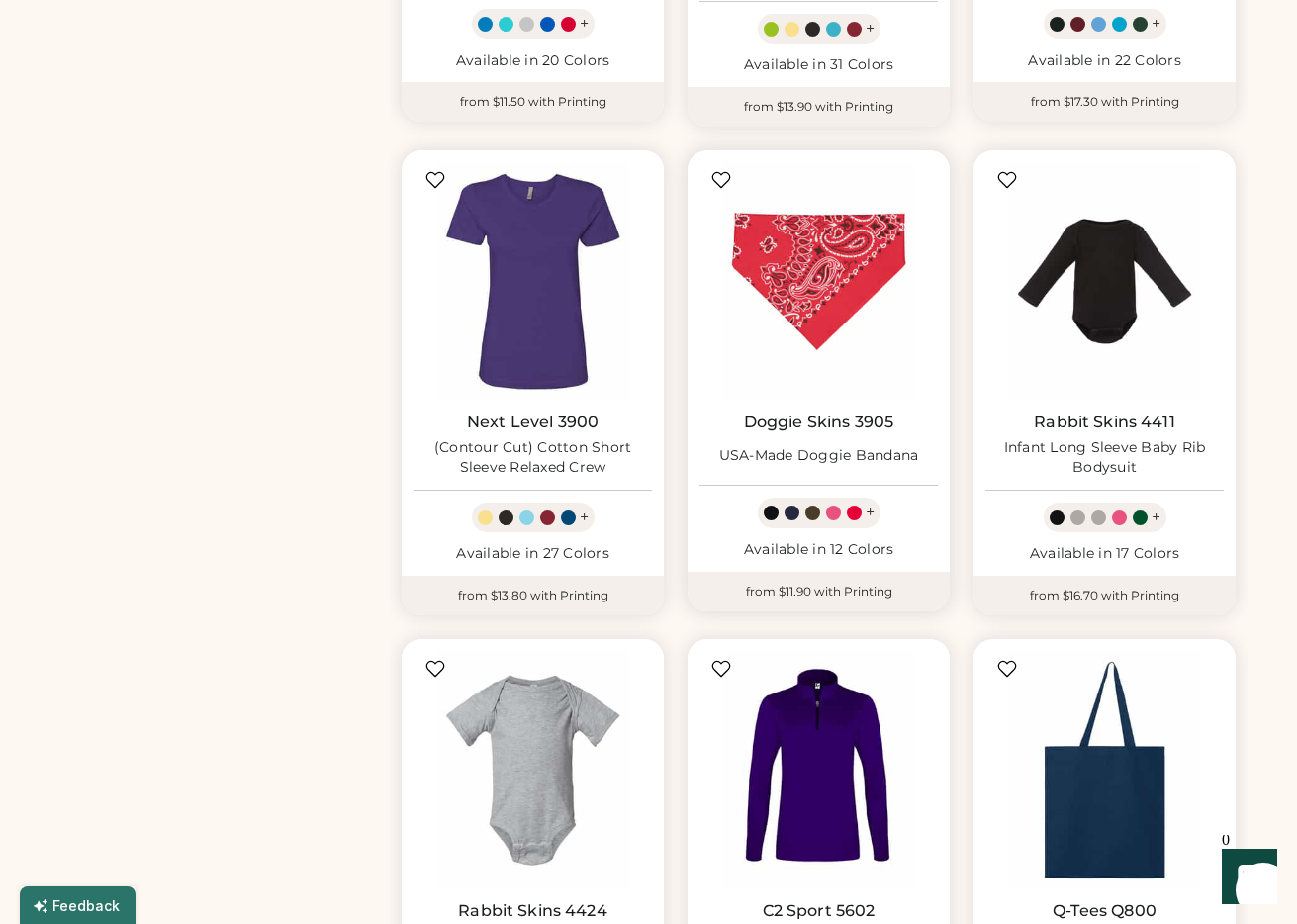
click at [826, 420] on link "Doggie Skins 3905" at bounding box center [819, 422] width 150 height 20
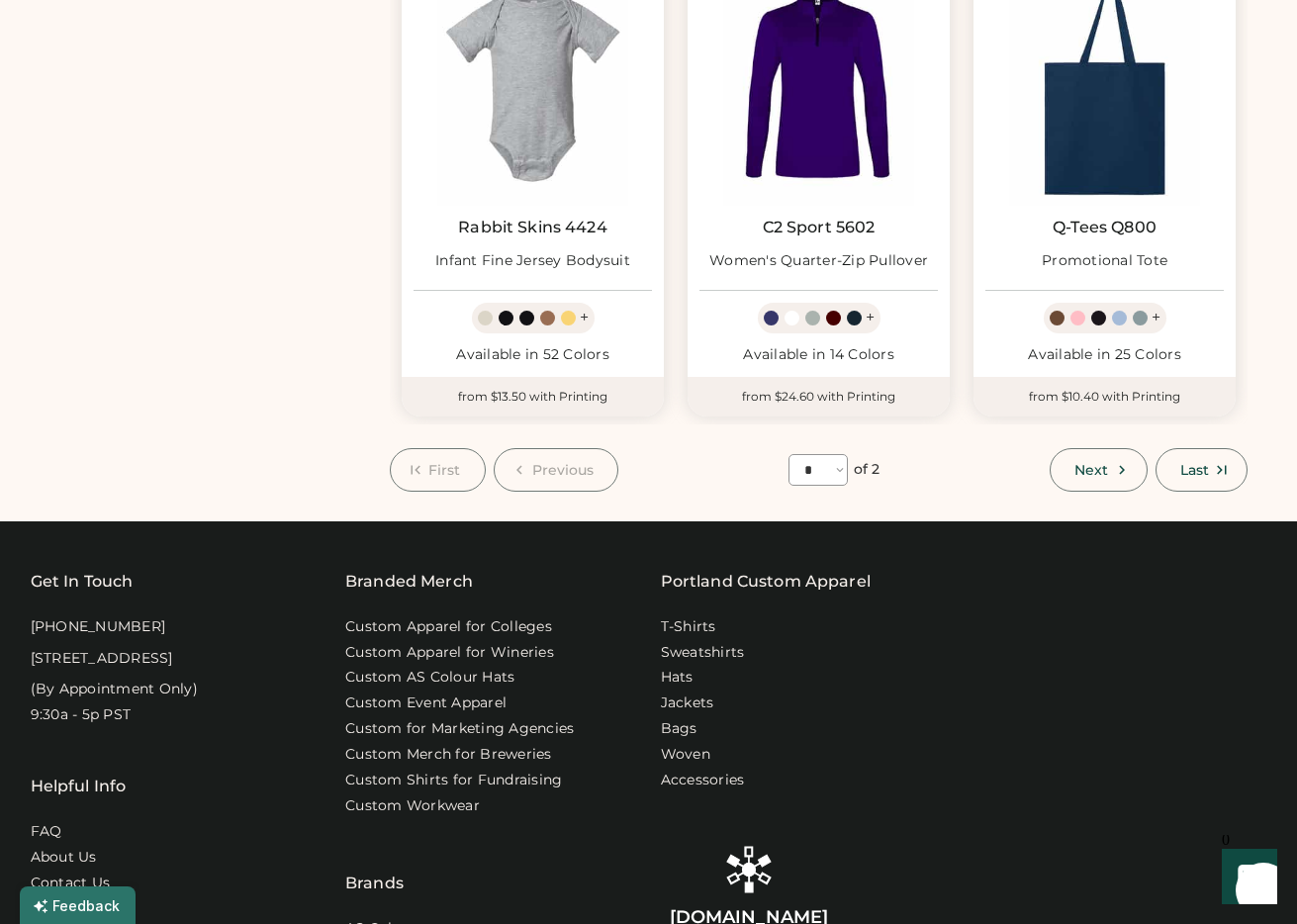
click at [1086, 471] on span "Next" at bounding box center [1092, 470] width 34 height 14
select select "*"
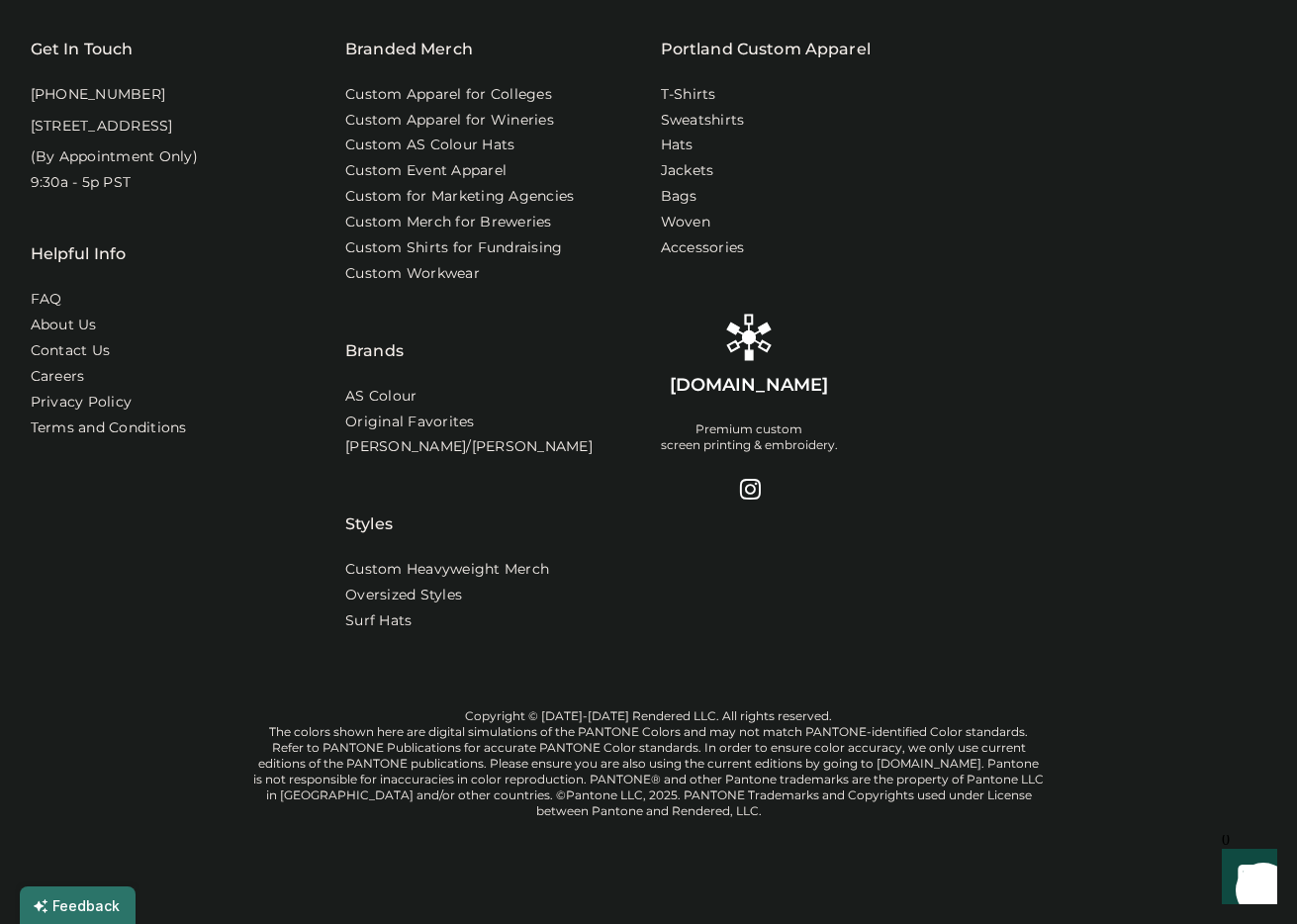
scroll to position [86, 0]
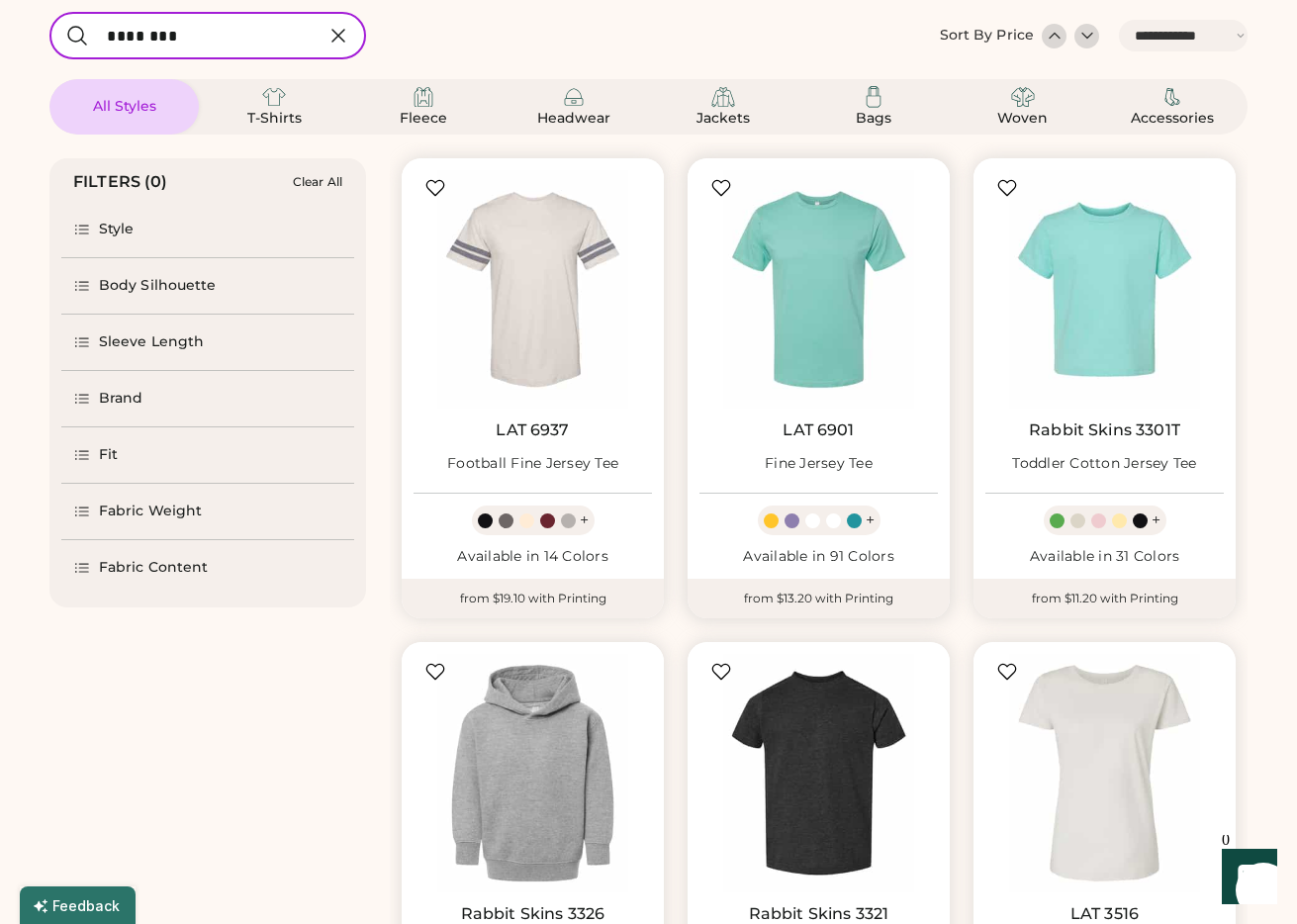
click at [821, 428] on link "LAT 6901" at bounding box center [819, 430] width 72 height 20
click at [1100, 431] on link "Rabbit Skins 3301T" at bounding box center [1105, 430] width 151 height 20
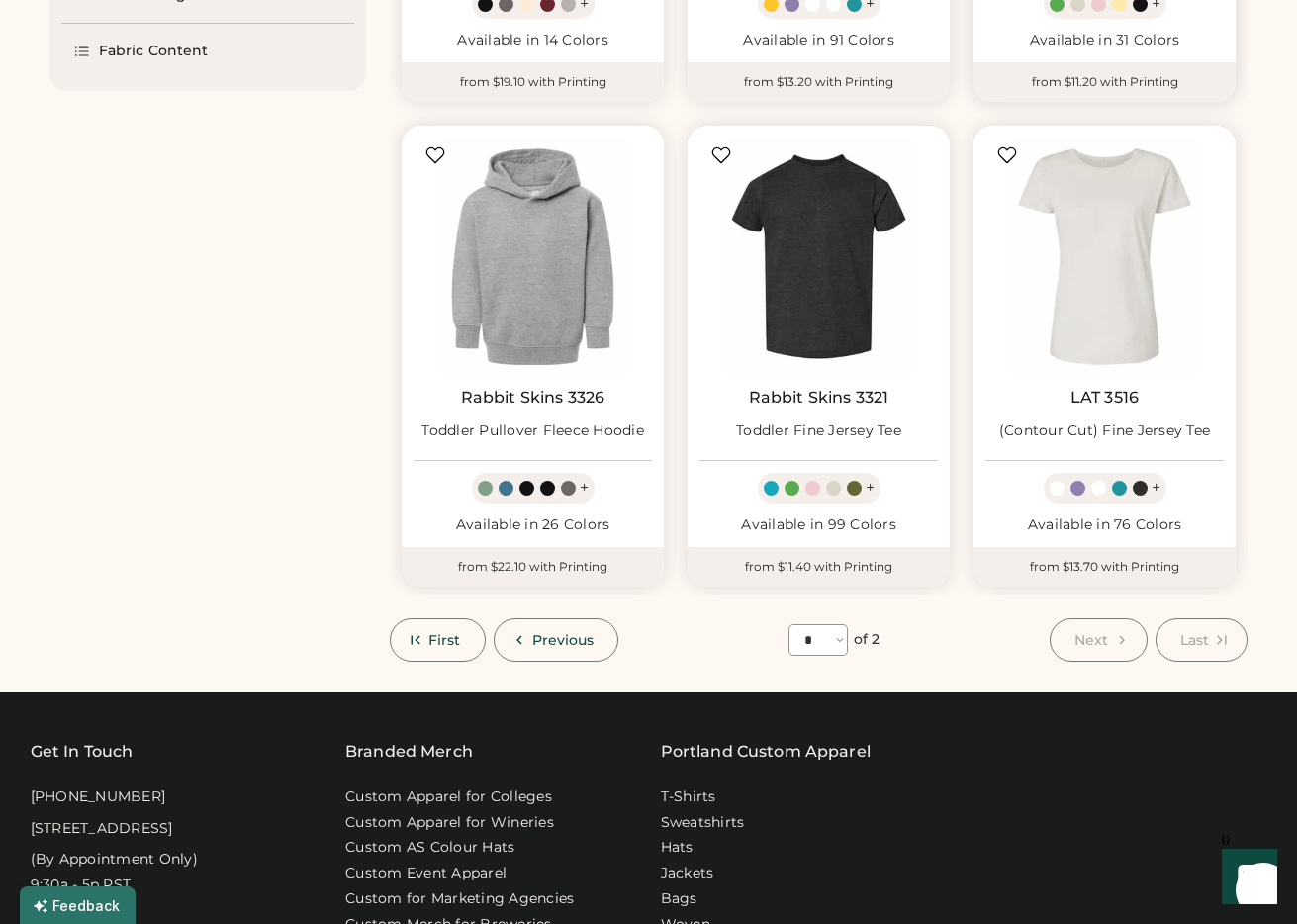
scroll to position [687, 0]
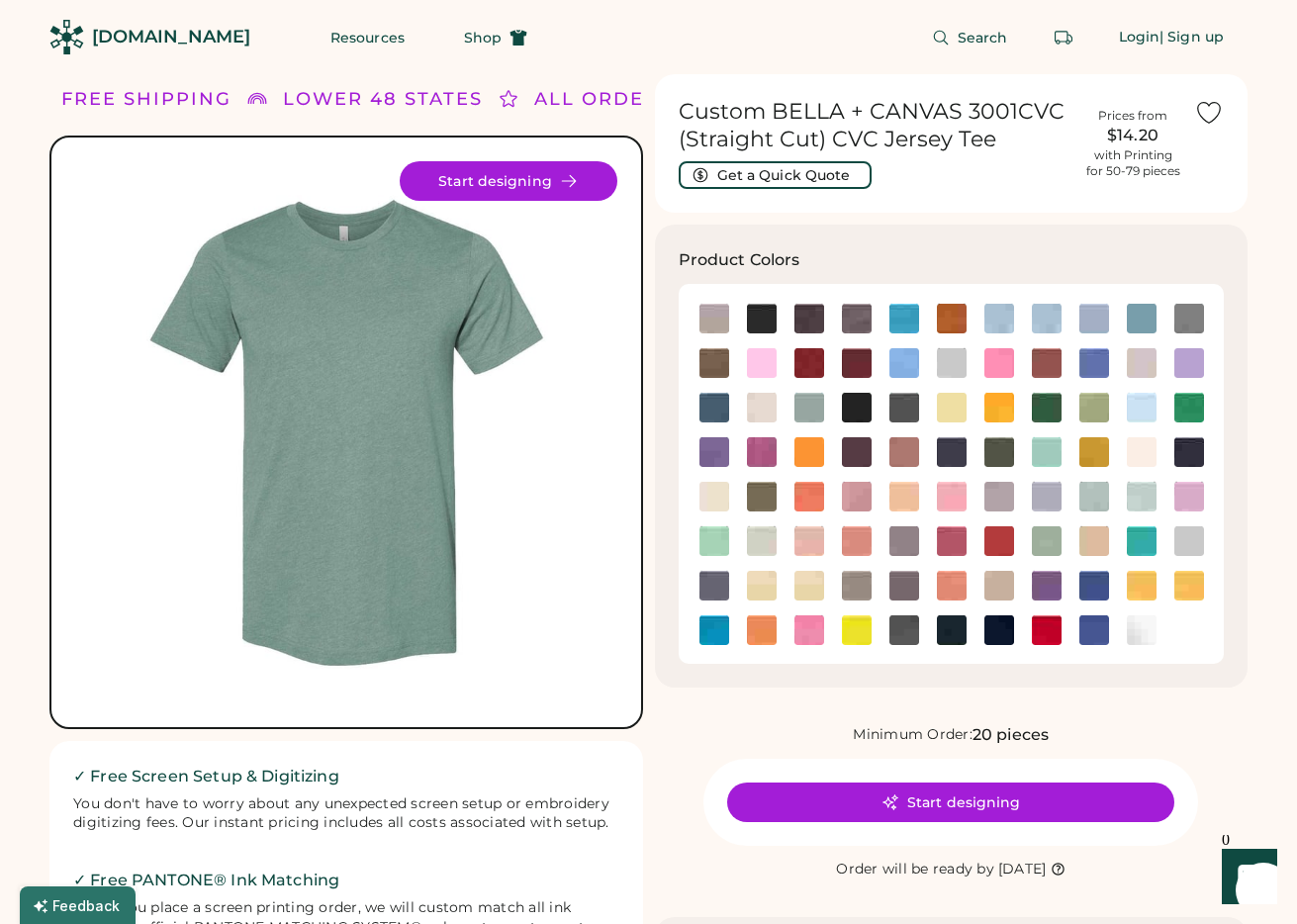
click at [815, 633] on img at bounding box center [810, 630] width 30 height 30
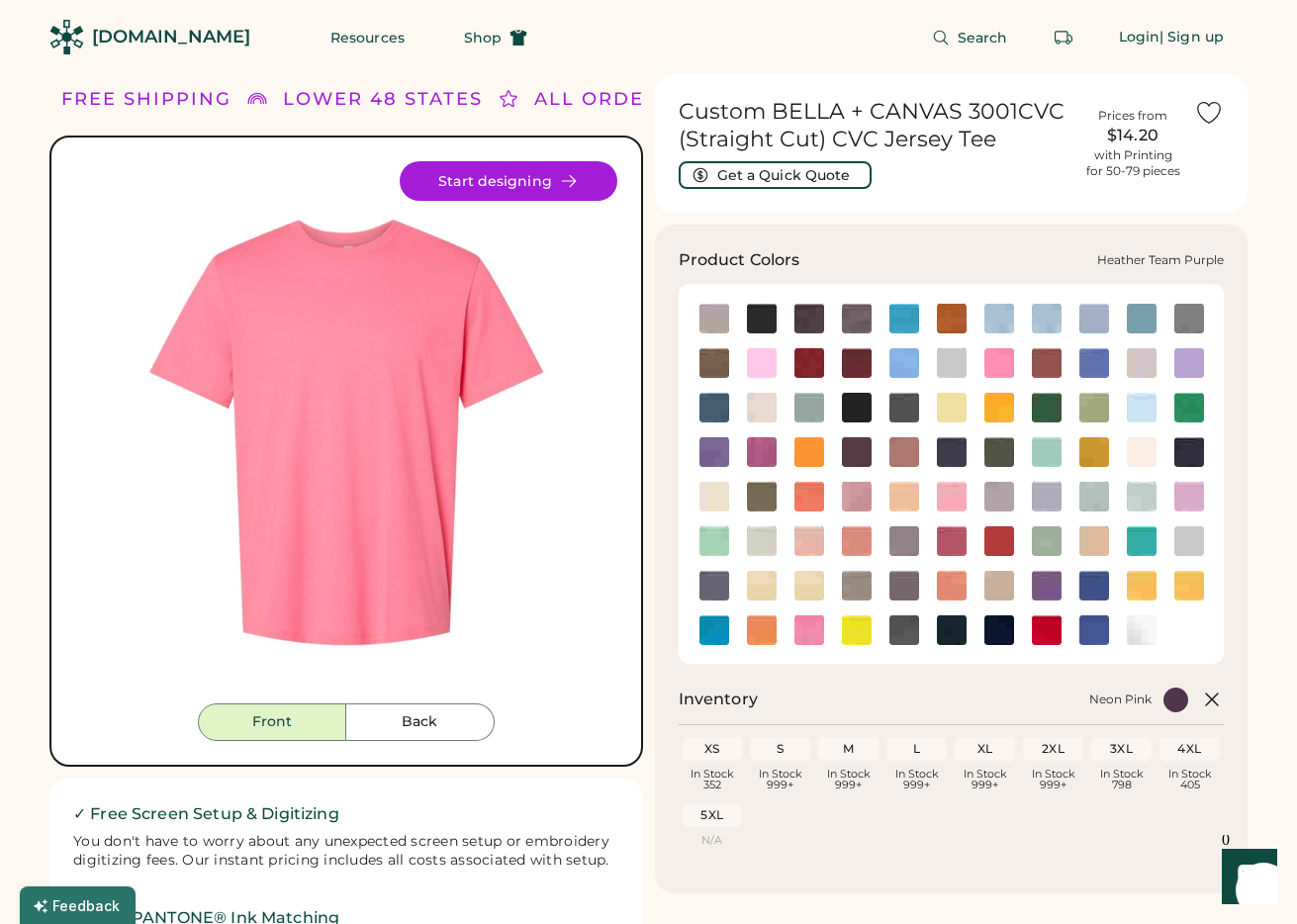
click at [1041, 589] on img at bounding box center [1047, 585] width 30 height 30
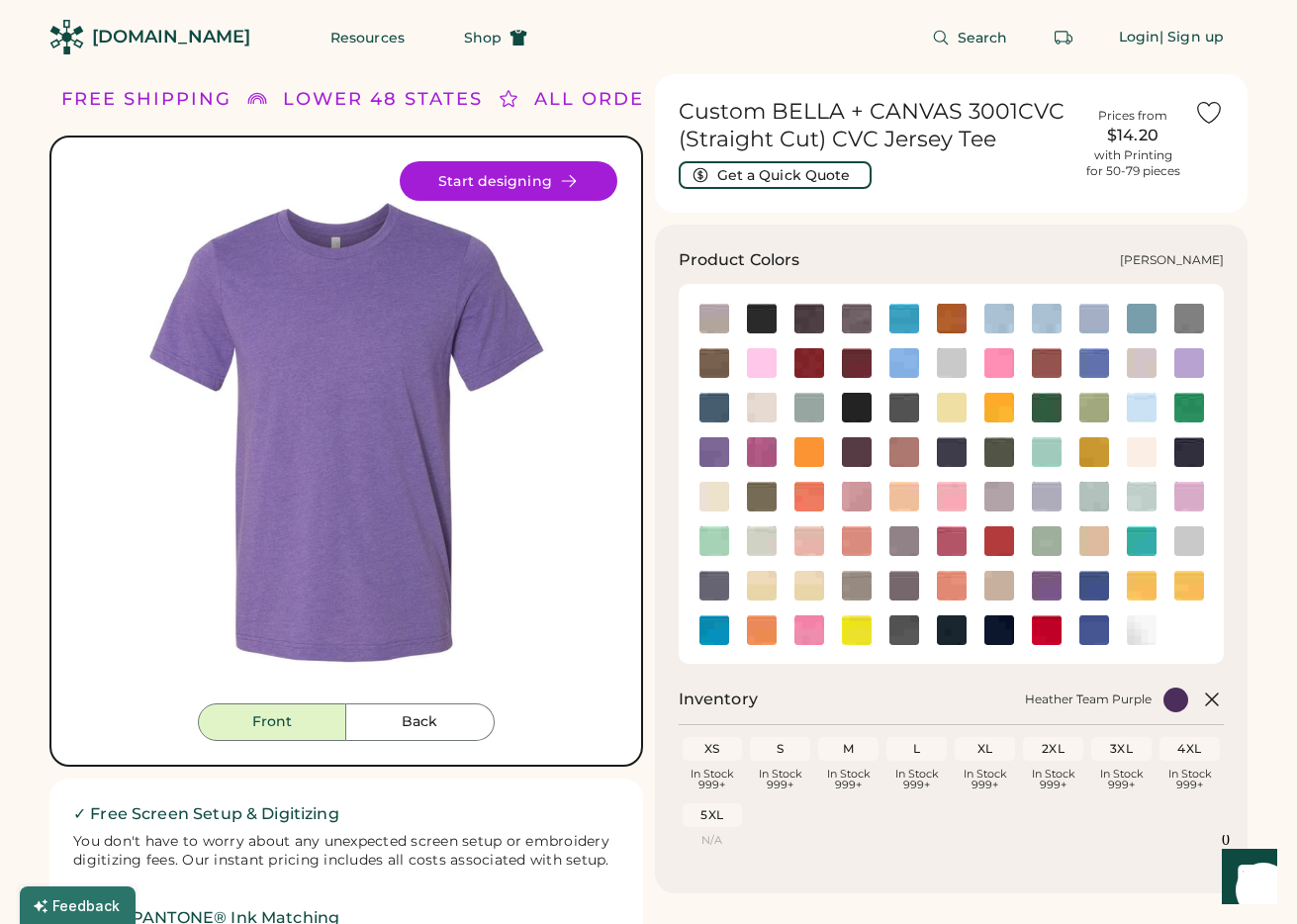
click at [1138, 549] on img at bounding box center [1143, 542] width 30 height 30
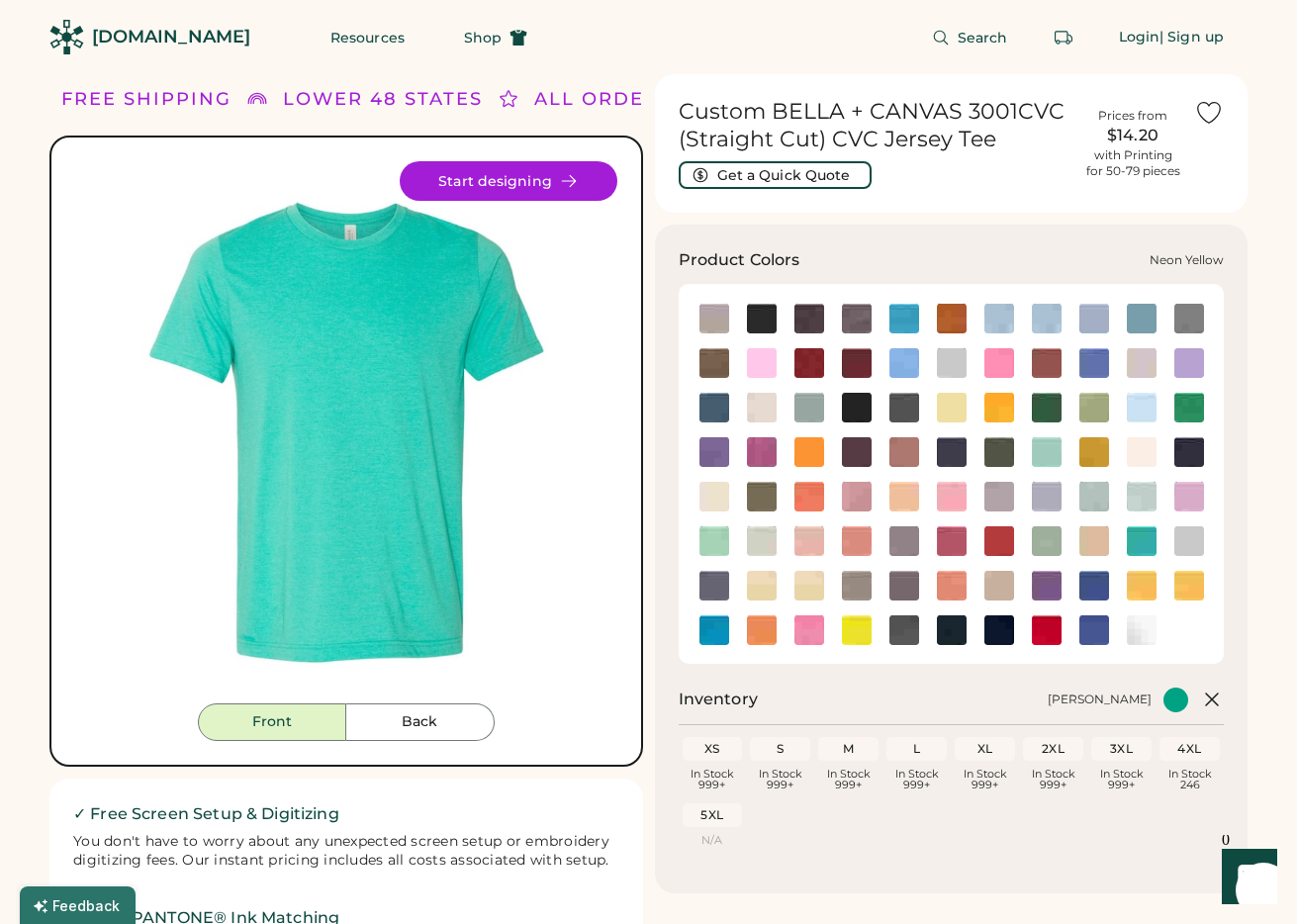
click at [861, 634] on img at bounding box center [857, 630] width 30 height 30
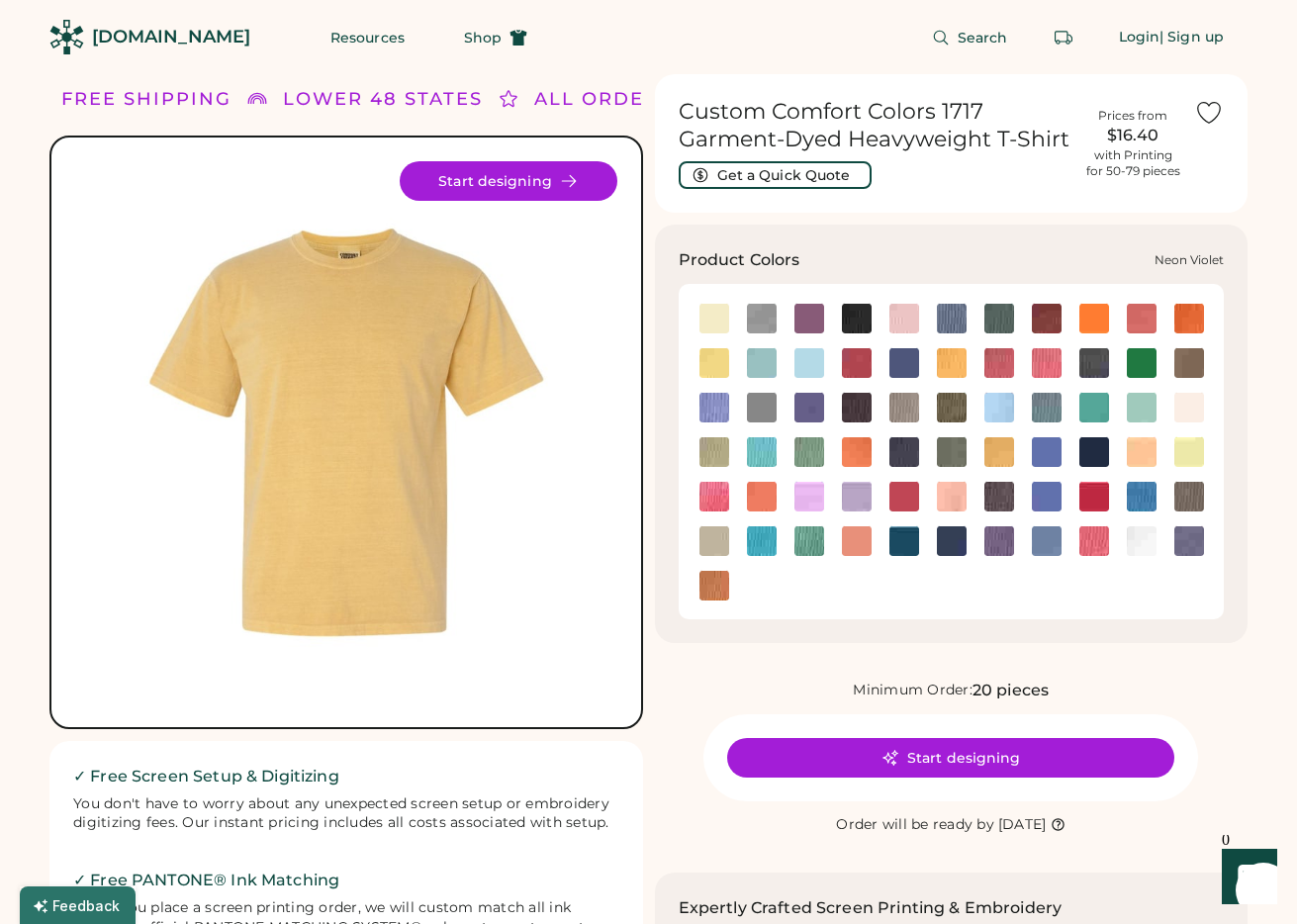
click at [805, 494] on img at bounding box center [810, 497] width 30 height 30
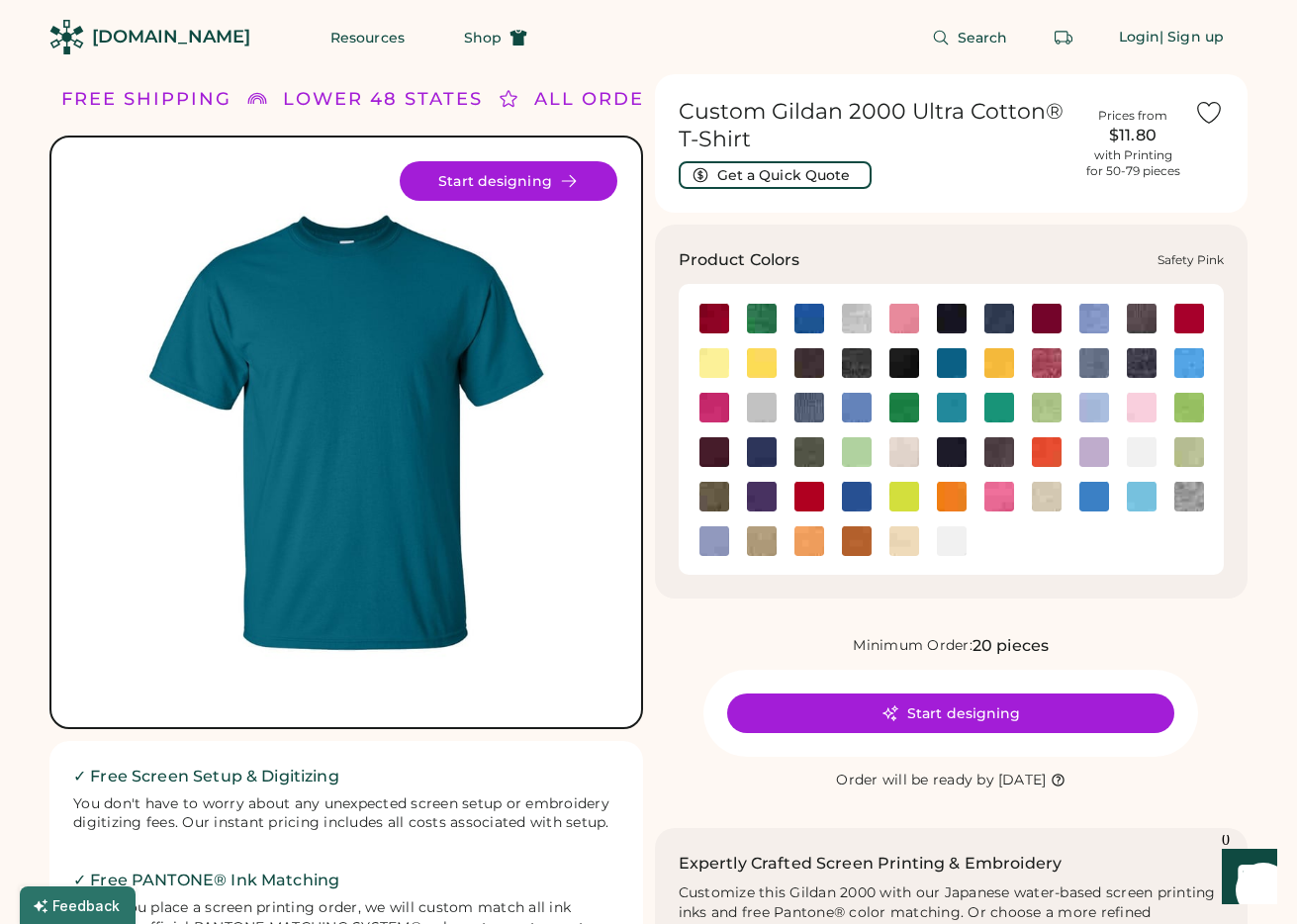
click at [1002, 490] on img at bounding box center [1000, 497] width 30 height 30
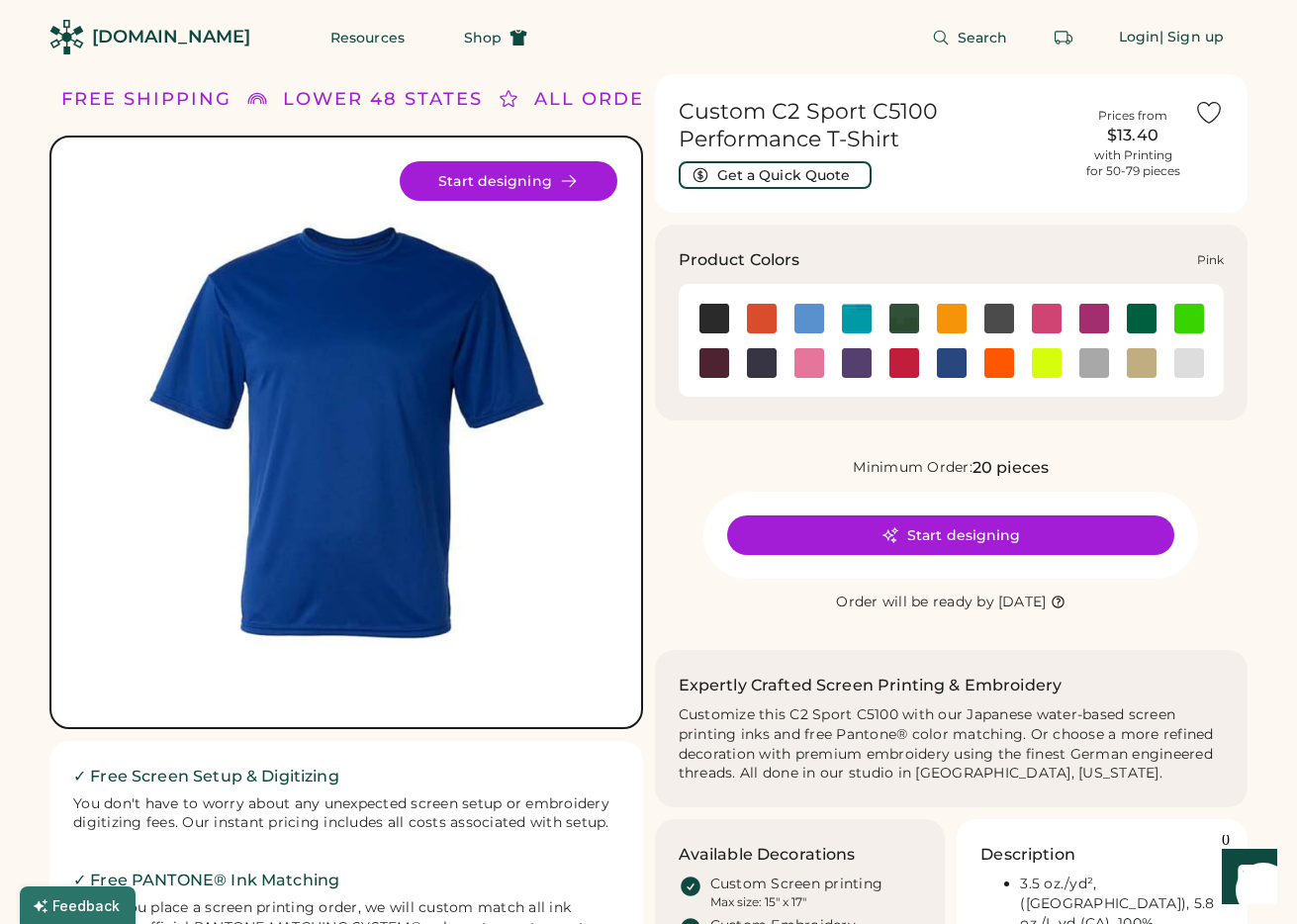
click at [809, 367] on img at bounding box center [810, 363] width 30 height 30
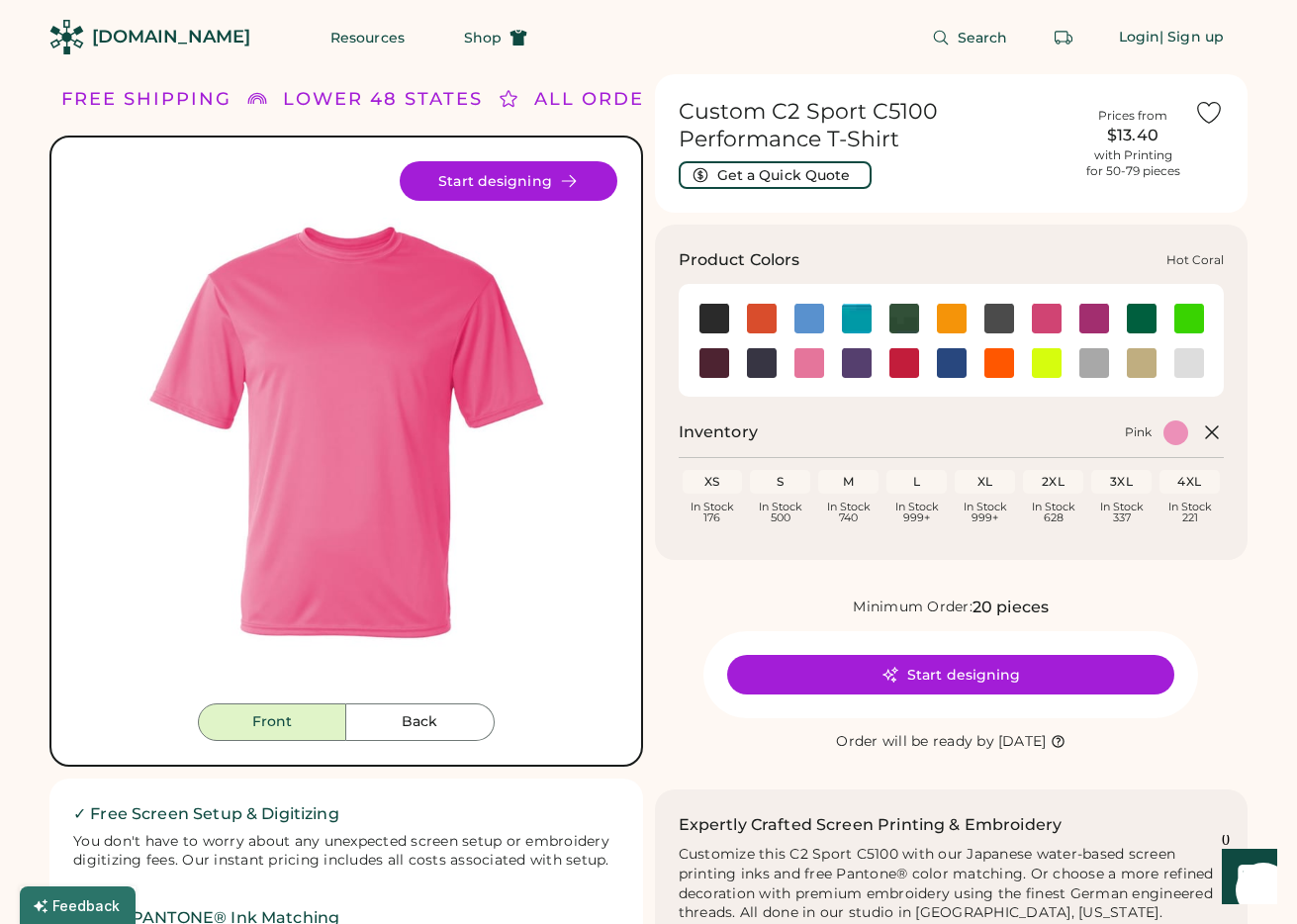
click at [1045, 318] on img at bounding box center [1047, 319] width 30 height 30
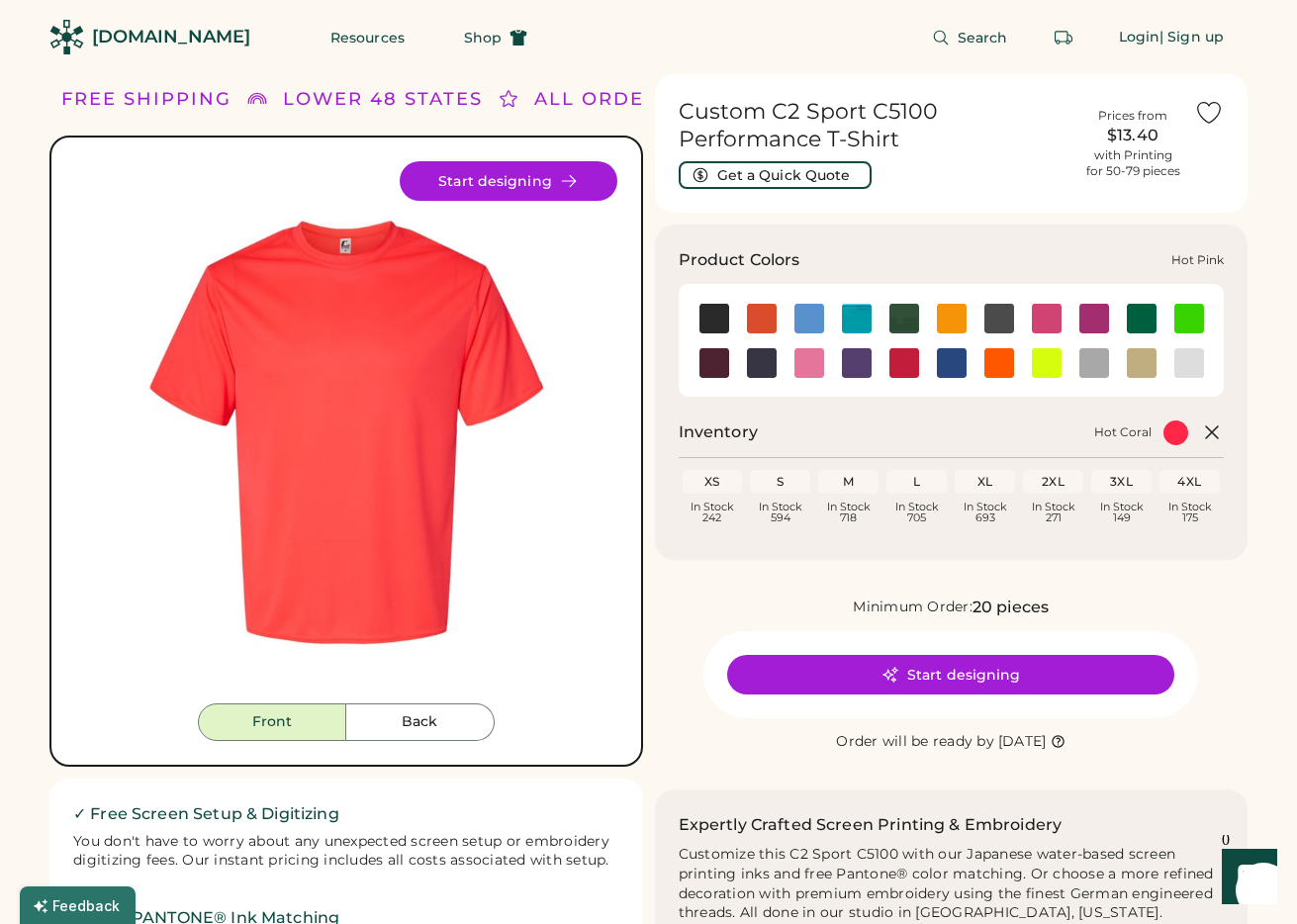
click at [1086, 323] on img at bounding box center [1095, 319] width 30 height 30
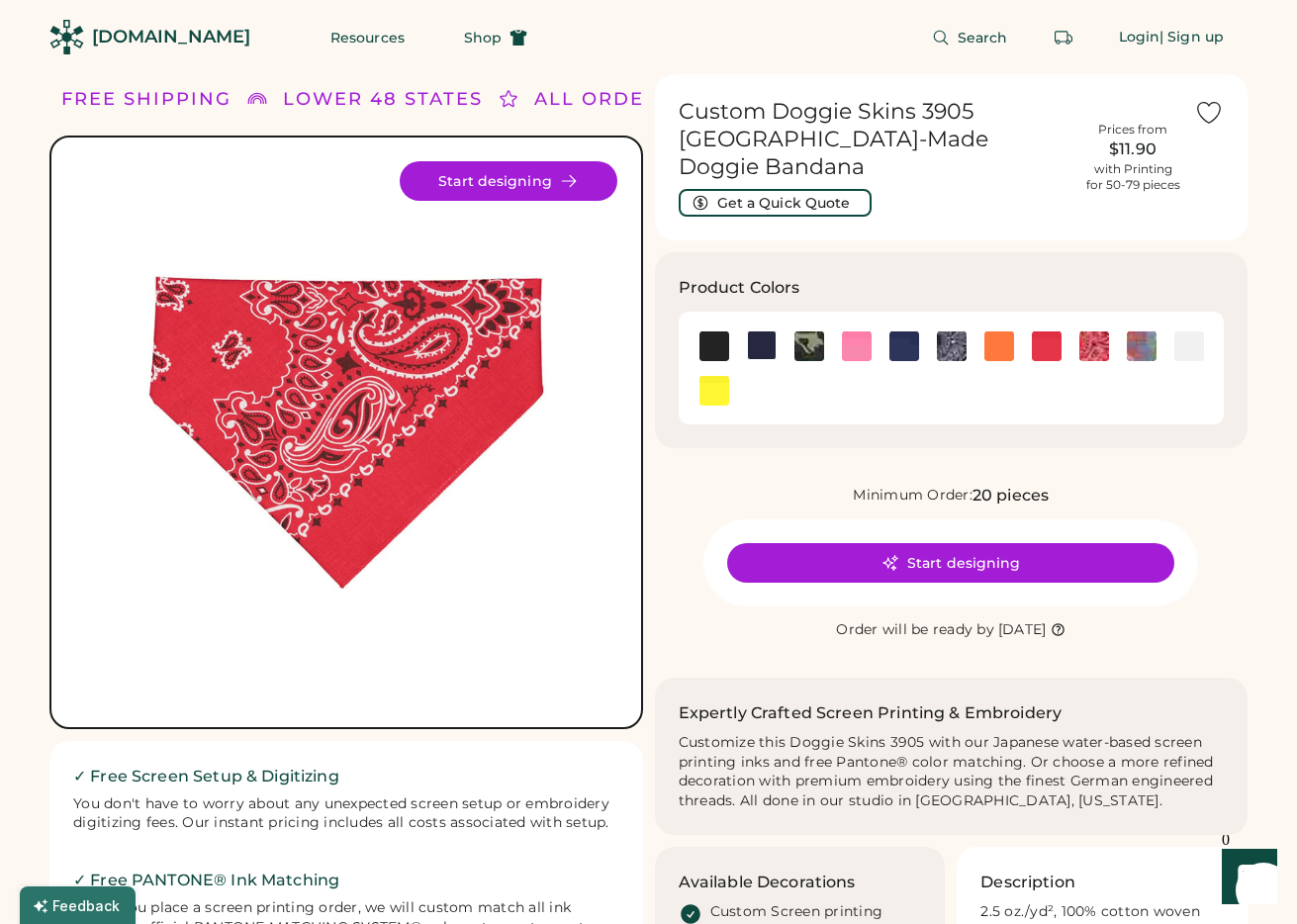
click at [857, 332] on img at bounding box center [857, 346] width 30 height 30
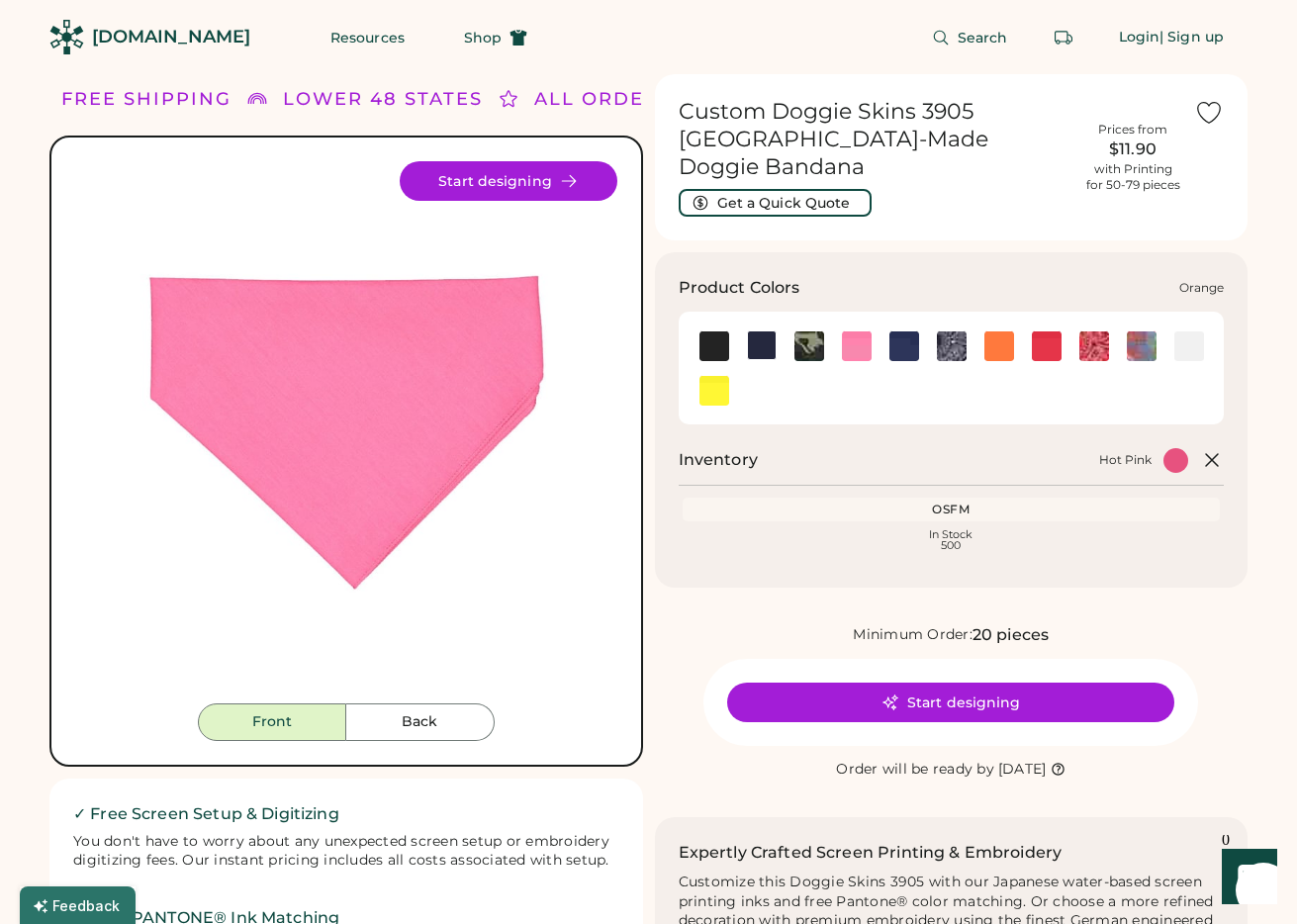
click at [1003, 332] on img at bounding box center [1000, 346] width 30 height 30
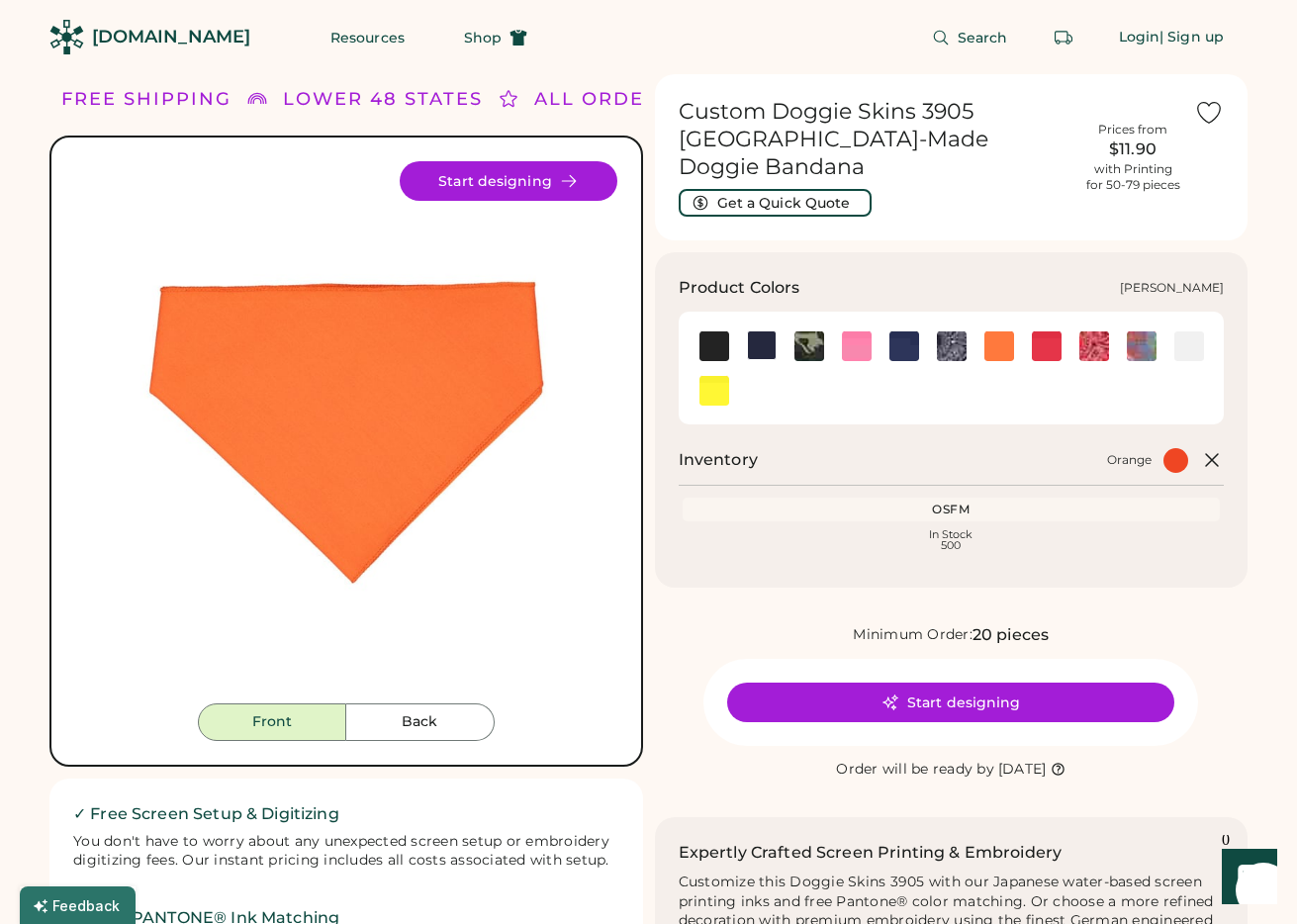
click at [1145, 332] on img at bounding box center [1143, 346] width 30 height 30
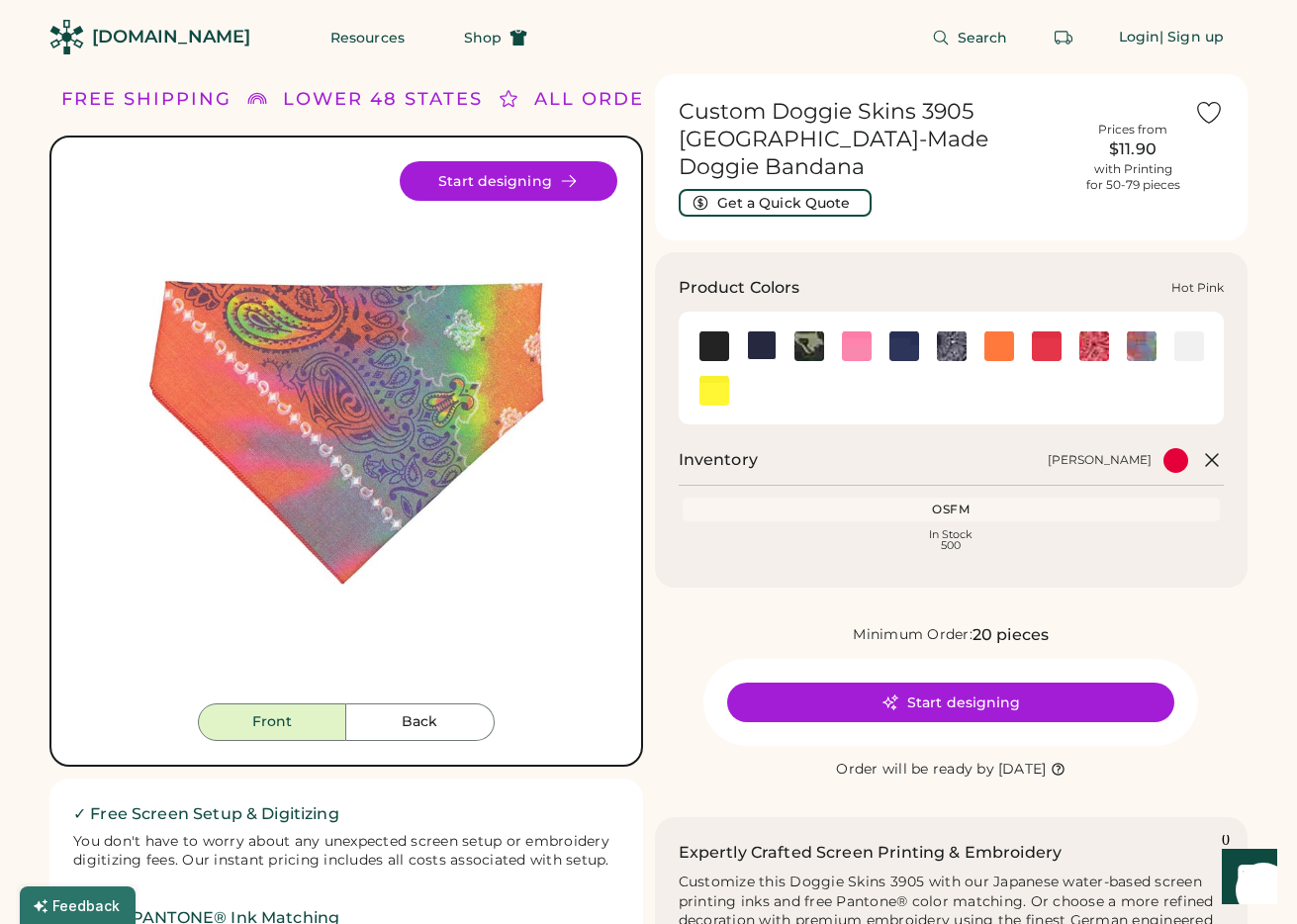
click at [848, 332] on img at bounding box center [857, 346] width 30 height 30
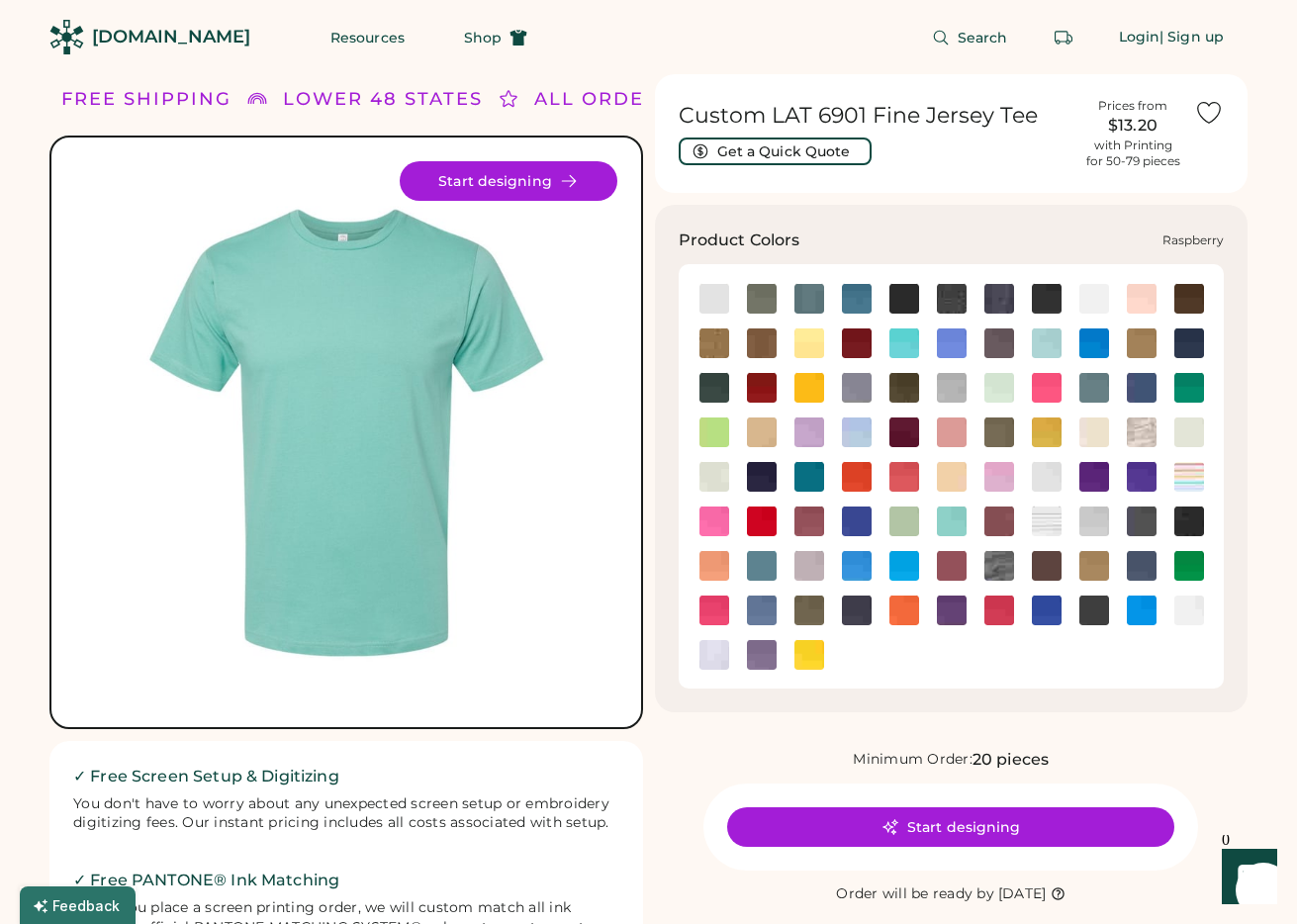
click at [715, 519] on img at bounding box center [714, 522] width 30 height 30
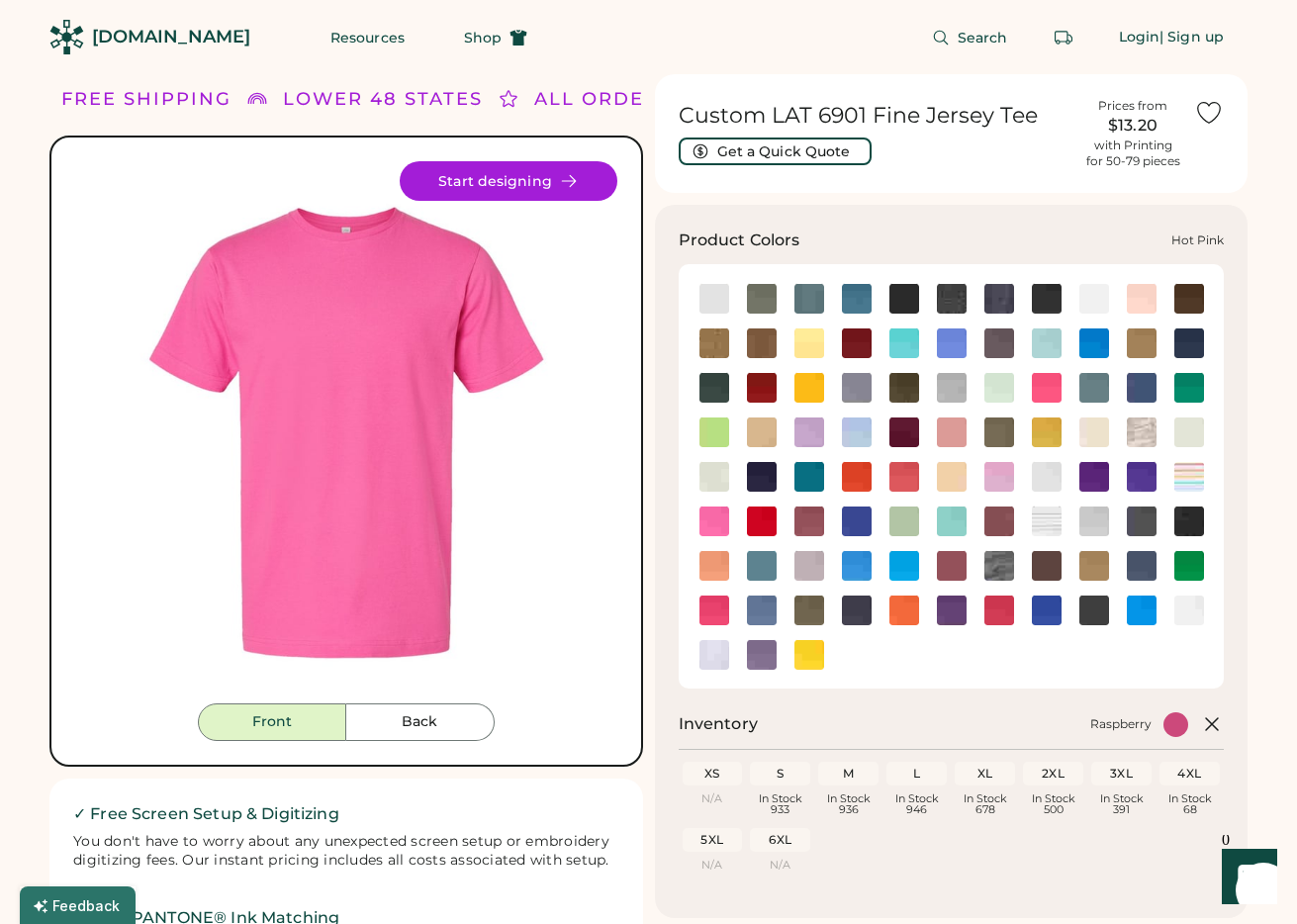
click at [1055, 385] on img at bounding box center [1047, 388] width 30 height 30
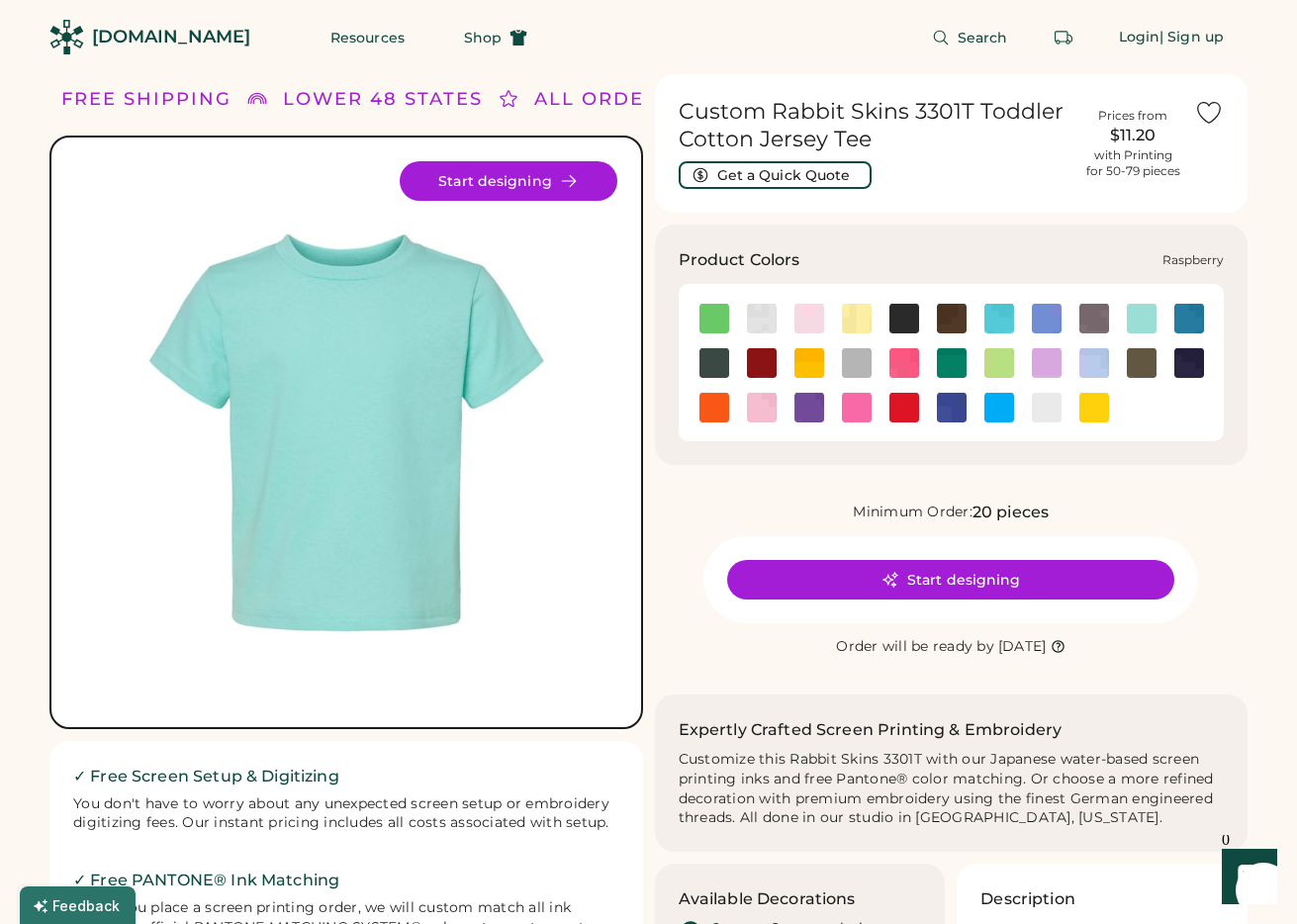
click at [860, 417] on img at bounding box center [857, 407] width 30 height 30
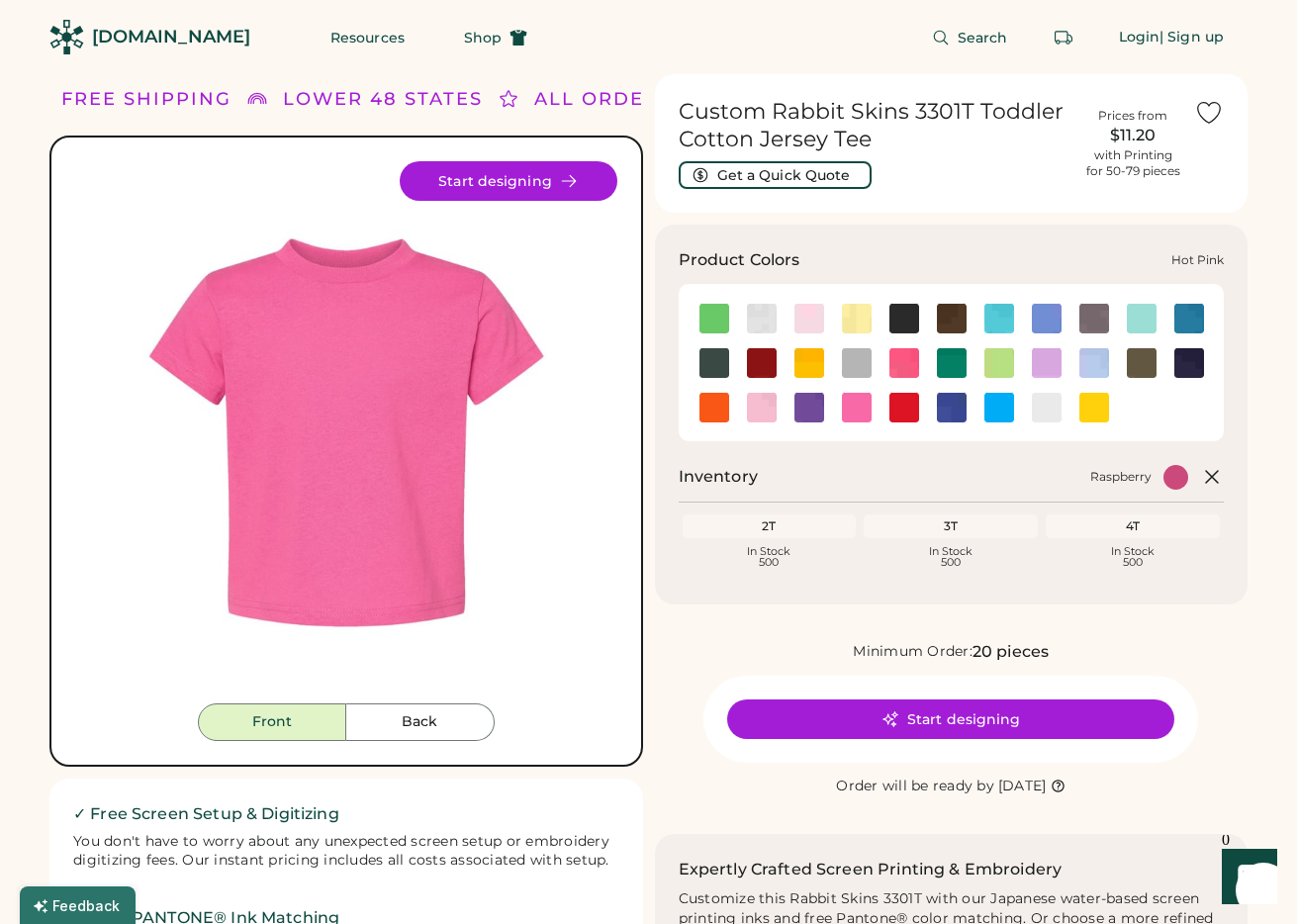
click at [899, 364] on img at bounding box center [905, 363] width 30 height 30
